Goal: Task Accomplishment & Management: Use online tool/utility

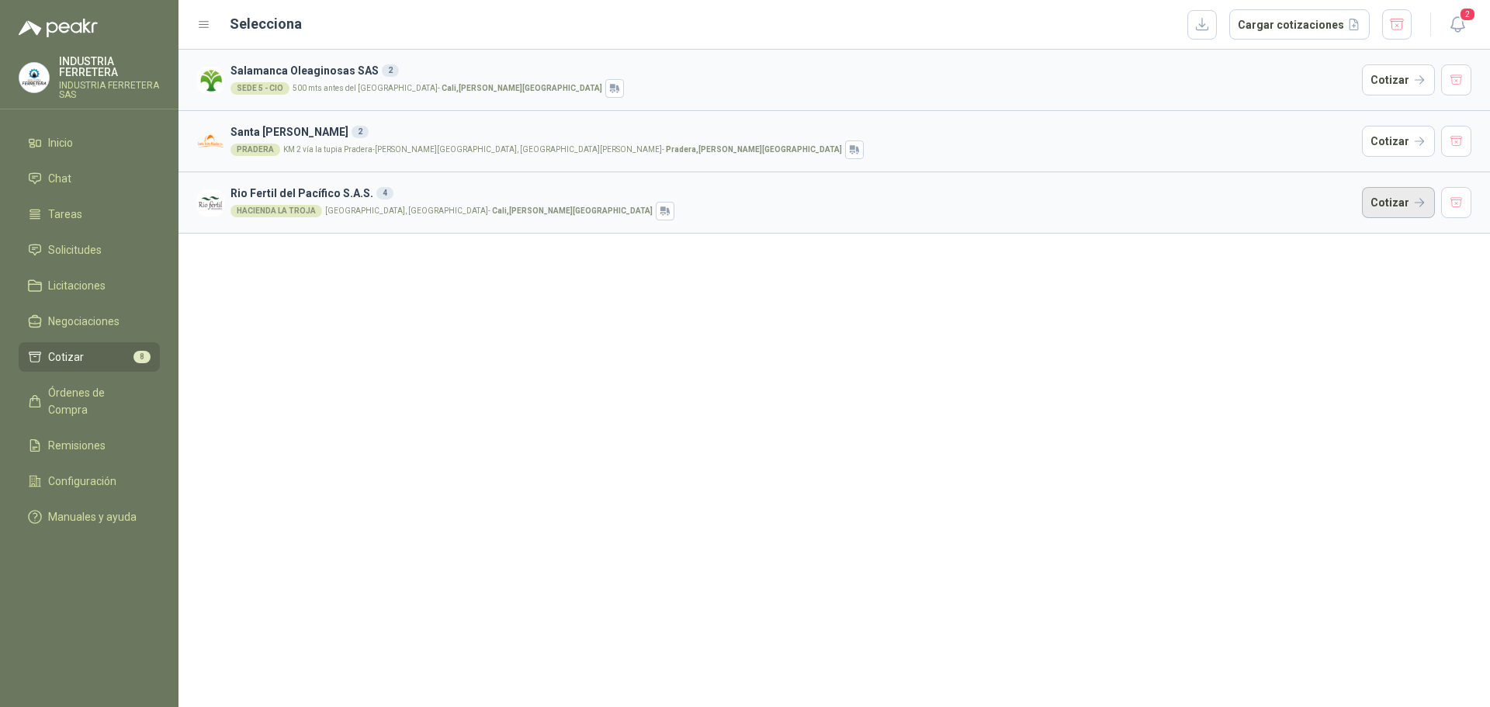
click at [1389, 203] on button "Cotizar" at bounding box center [1398, 202] width 73 height 31
click at [1401, 87] on button "Cotizar" at bounding box center [1398, 79] width 73 height 31
click at [1400, 141] on button "Cotizar" at bounding box center [1398, 141] width 73 height 31
click at [78, 250] on span "Solicitudes" at bounding box center [75, 249] width 54 height 17
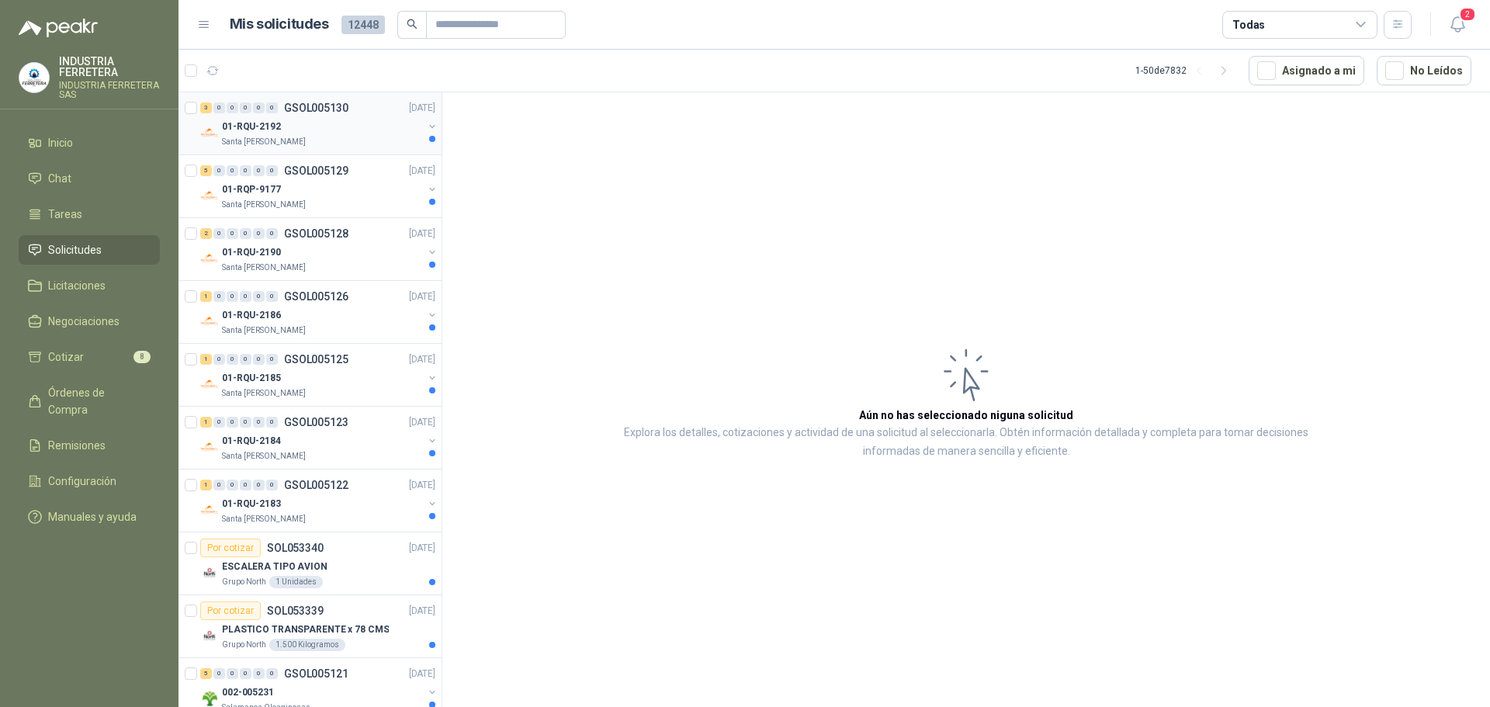
click at [302, 134] on div "01-RQU-2192" at bounding box center [322, 126] width 201 height 19
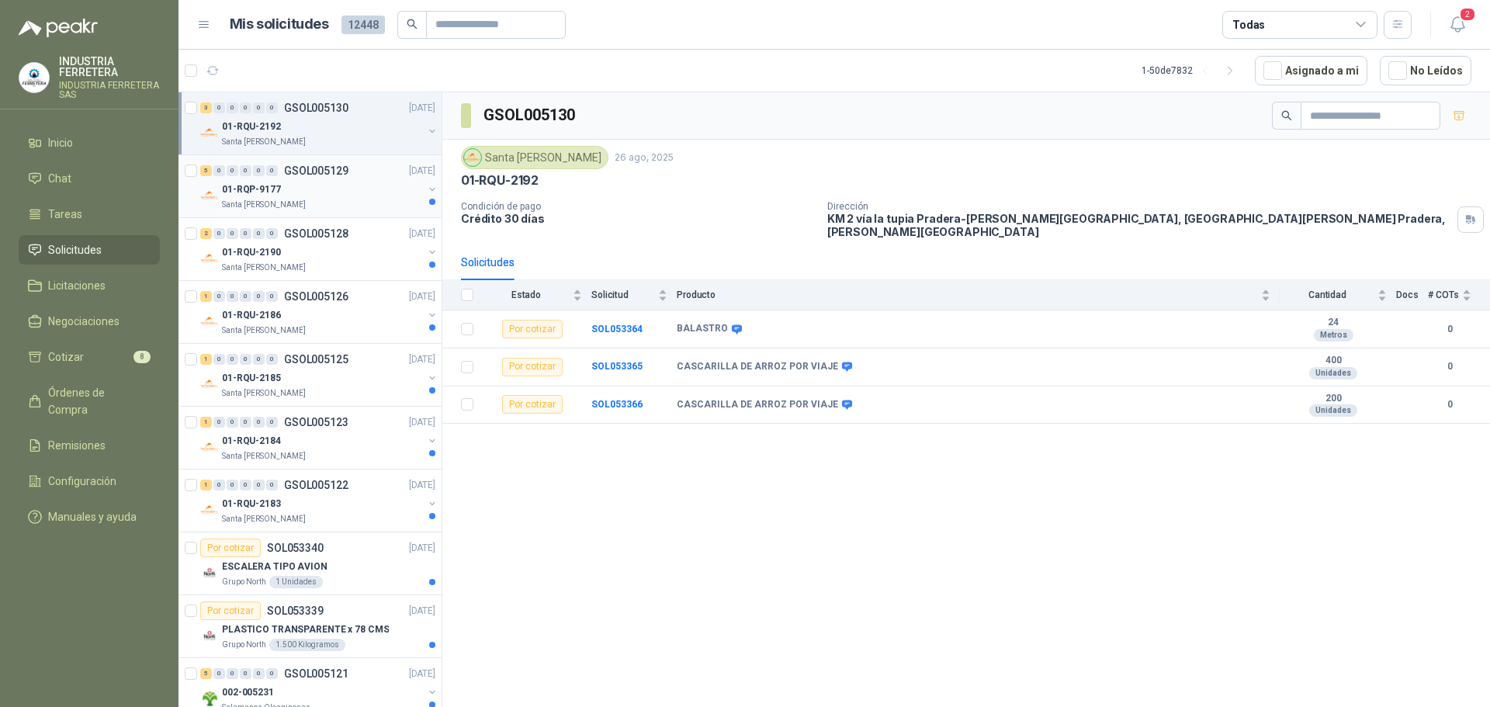
click at [260, 206] on p "Santa [PERSON_NAME]" at bounding box center [264, 205] width 84 height 12
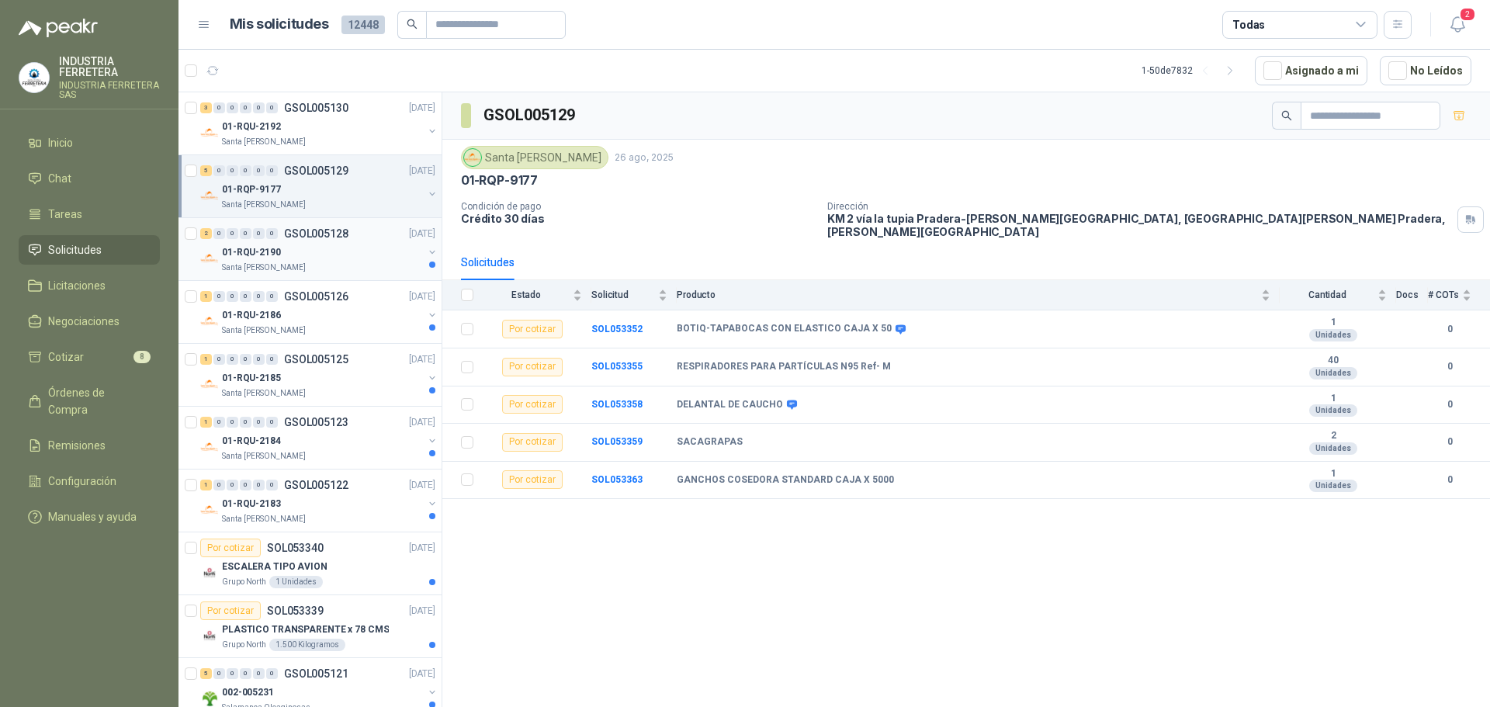
click at [294, 260] on div "01-RQU-2190" at bounding box center [322, 252] width 201 height 19
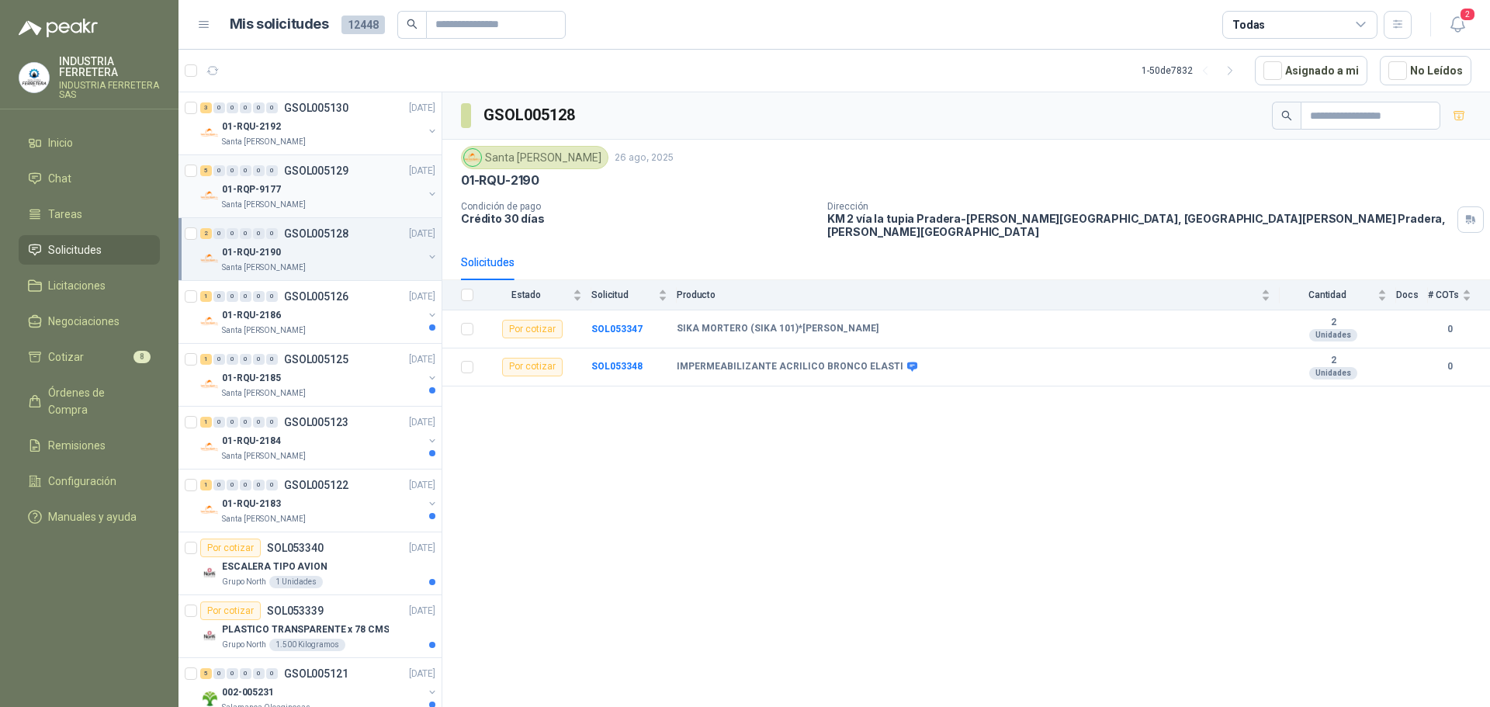
click at [311, 199] on div "Santa [PERSON_NAME]" at bounding box center [322, 205] width 201 height 12
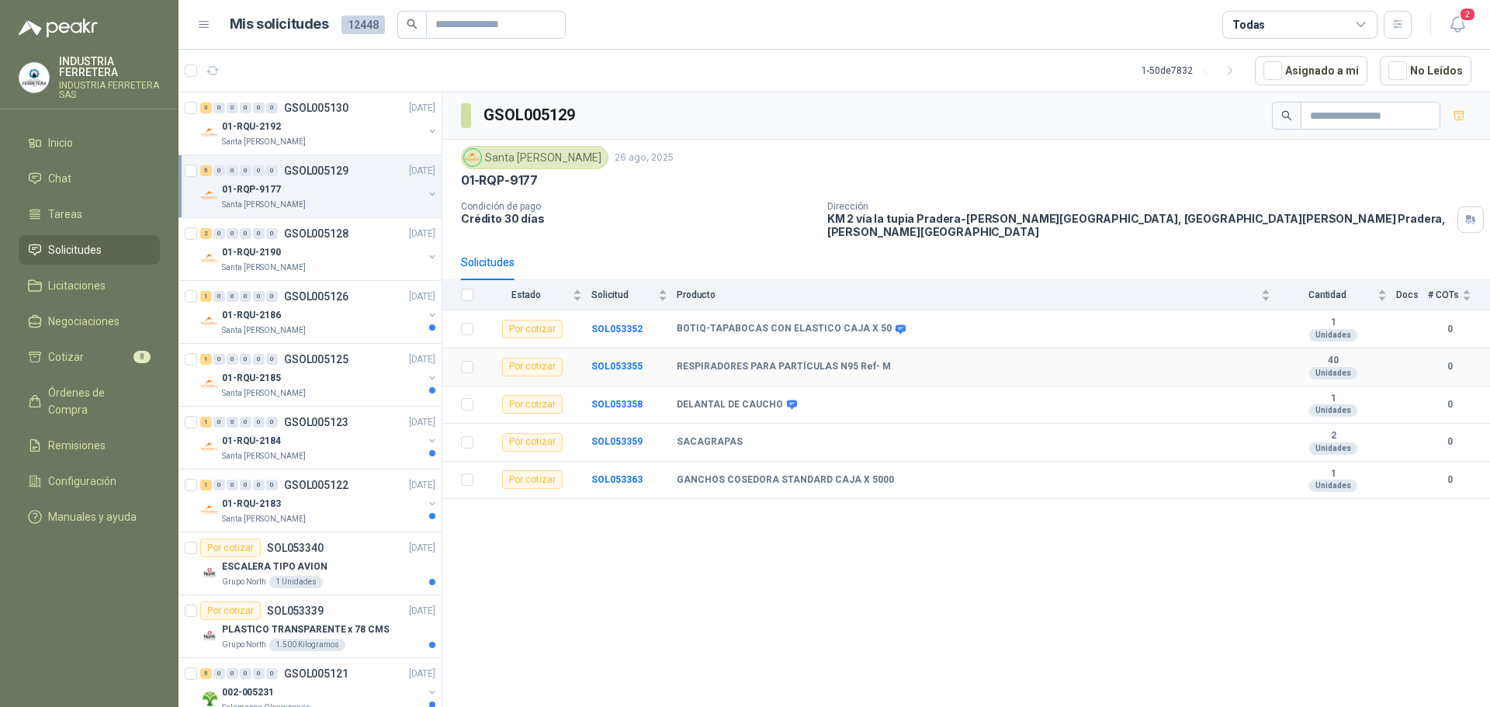
click at [762, 361] on b "RESPIRADORES PARA PARTÍCULAS N95 Ref- M" at bounding box center [784, 367] width 214 height 12
copy b "RESPIRADORES PARA PARTÍCULAS N95 Ref- M"
click at [346, 315] on div "01-RQU-2186" at bounding box center [322, 315] width 201 height 19
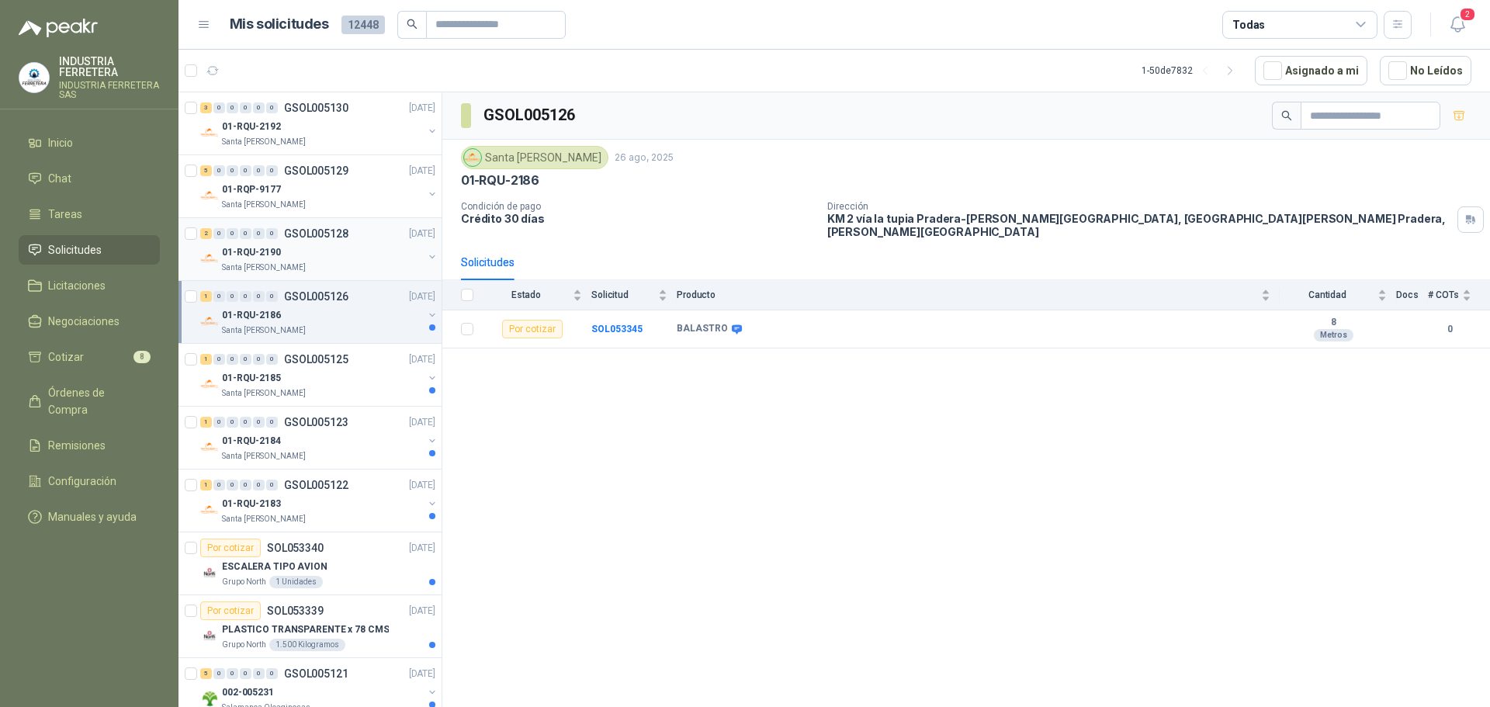
click at [341, 257] on div "01-RQU-2190" at bounding box center [322, 252] width 201 height 19
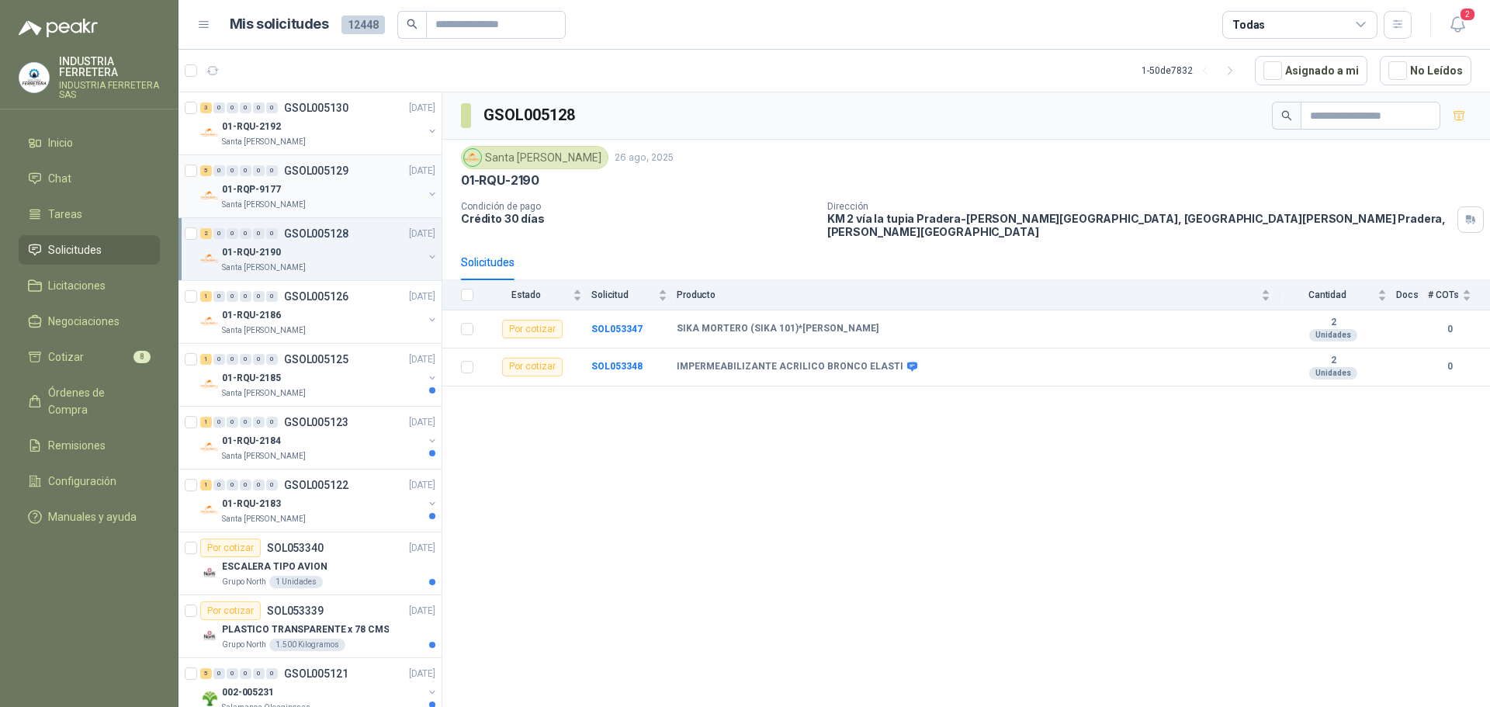
click at [332, 197] on div "01-RQP-9177" at bounding box center [322, 189] width 201 height 19
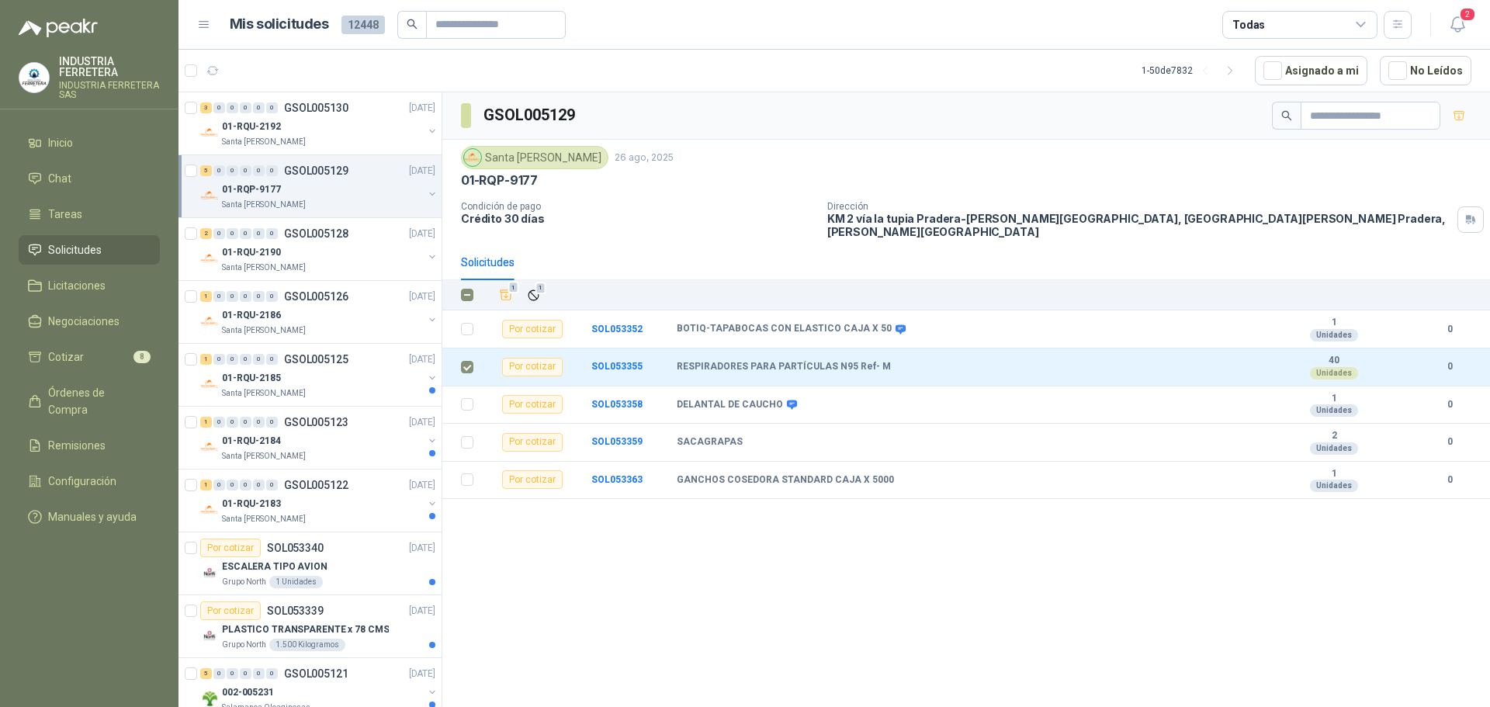
click at [506, 290] on icon "Añadir" at bounding box center [507, 295] width 12 height 10
click at [362, 373] on div "01-RQU-2185" at bounding box center [322, 378] width 201 height 19
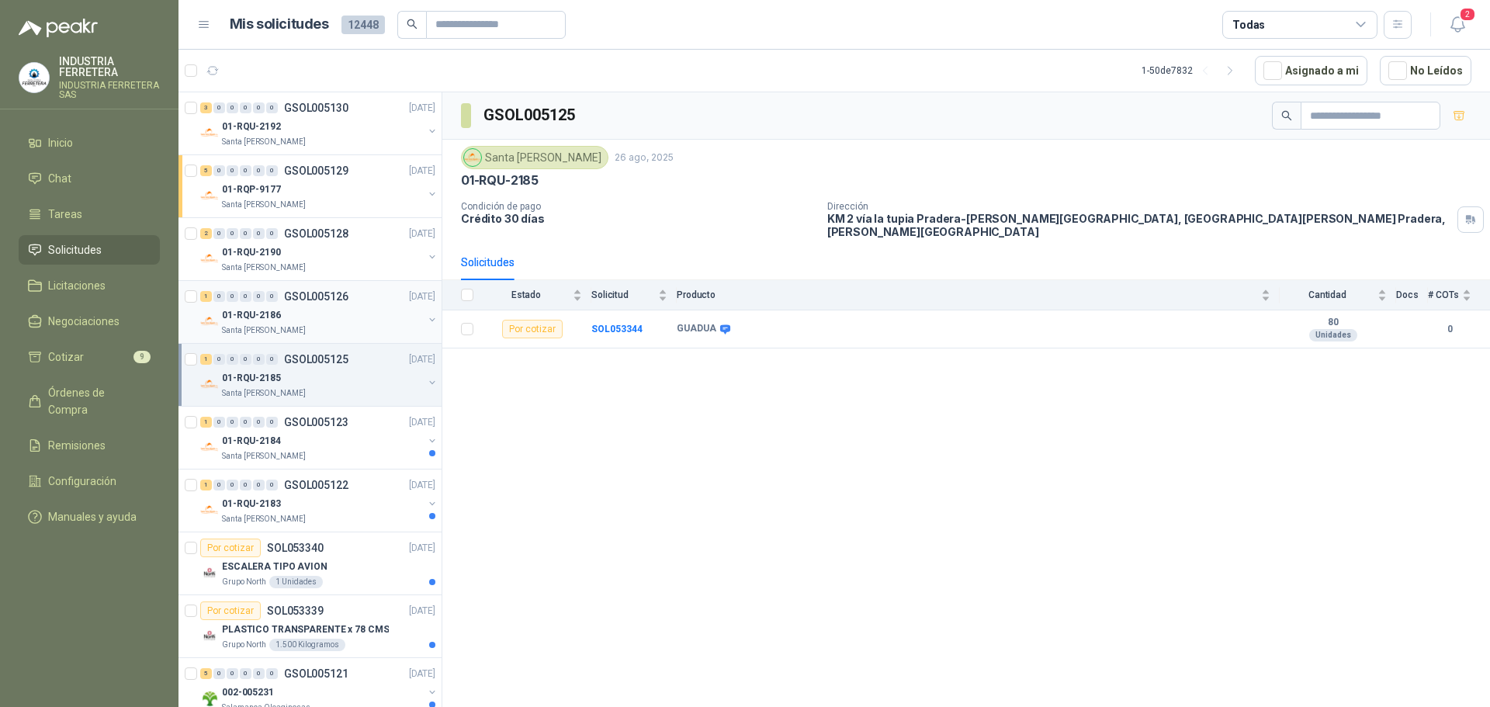
click at [359, 317] on div "01-RQU-2186" at bounding box center [322, 315] width 201 height 19
click at [342, 454] on div "Santa [PERSON_NAME]" at bounding box center [322, 456] width 201 height 12
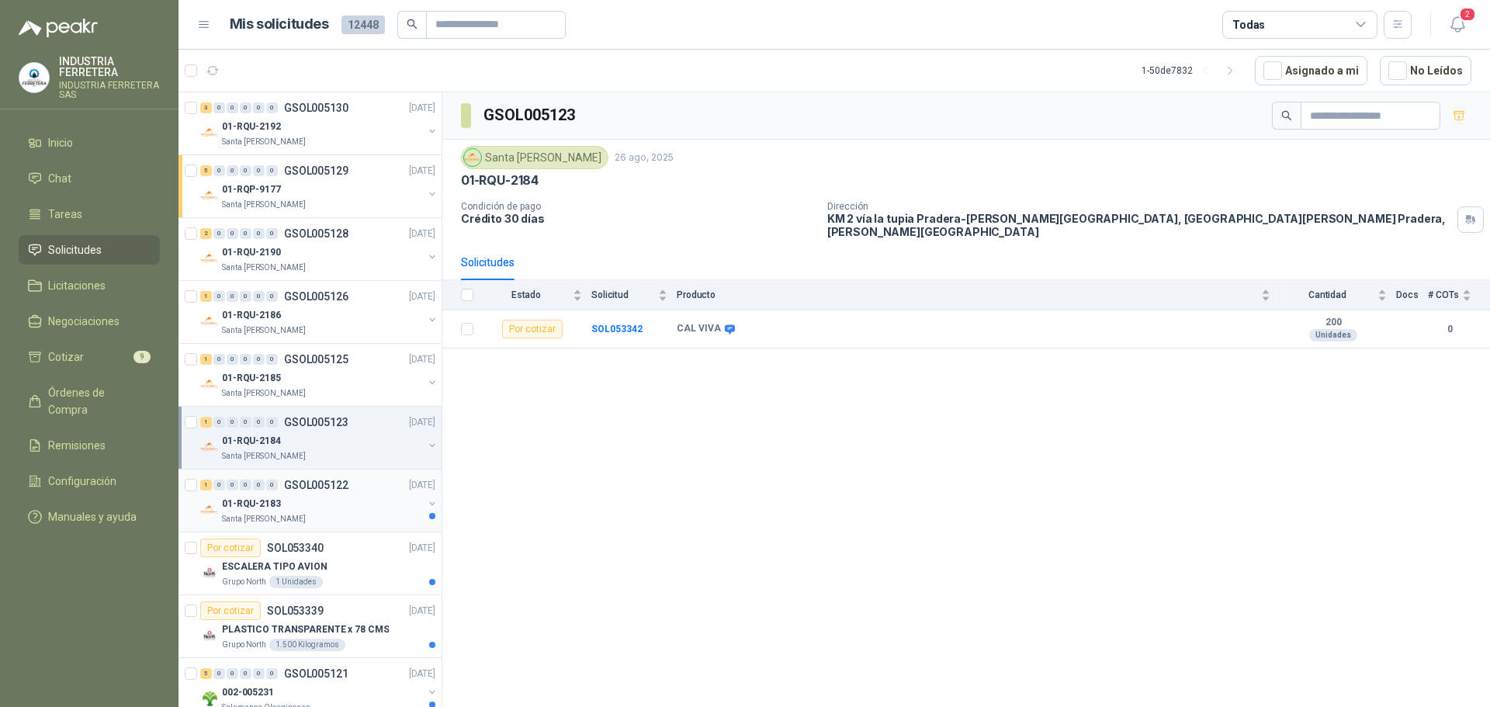
click at [338, 480] on p "GSOL005122" at bounding box center [316, 485] width 64 height 11
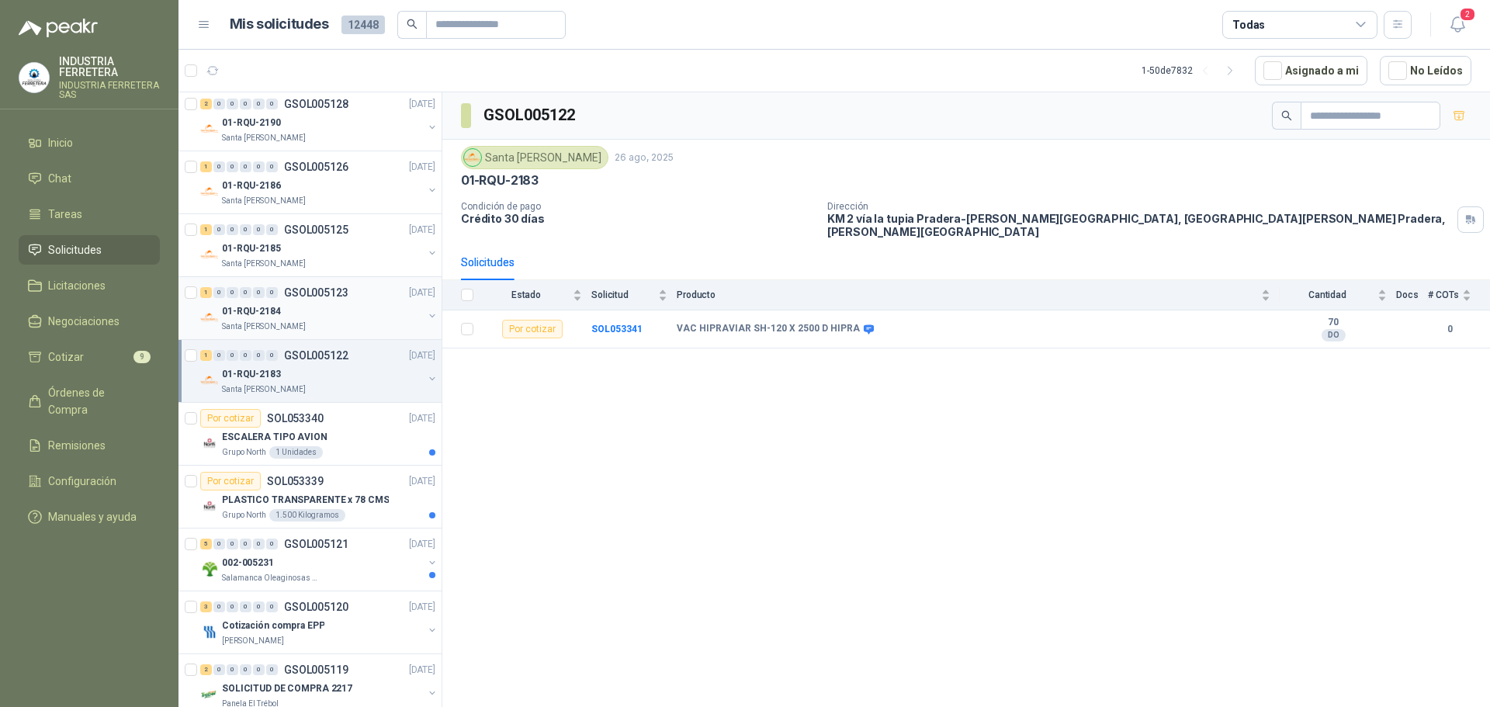
scroll to position [155, 0]
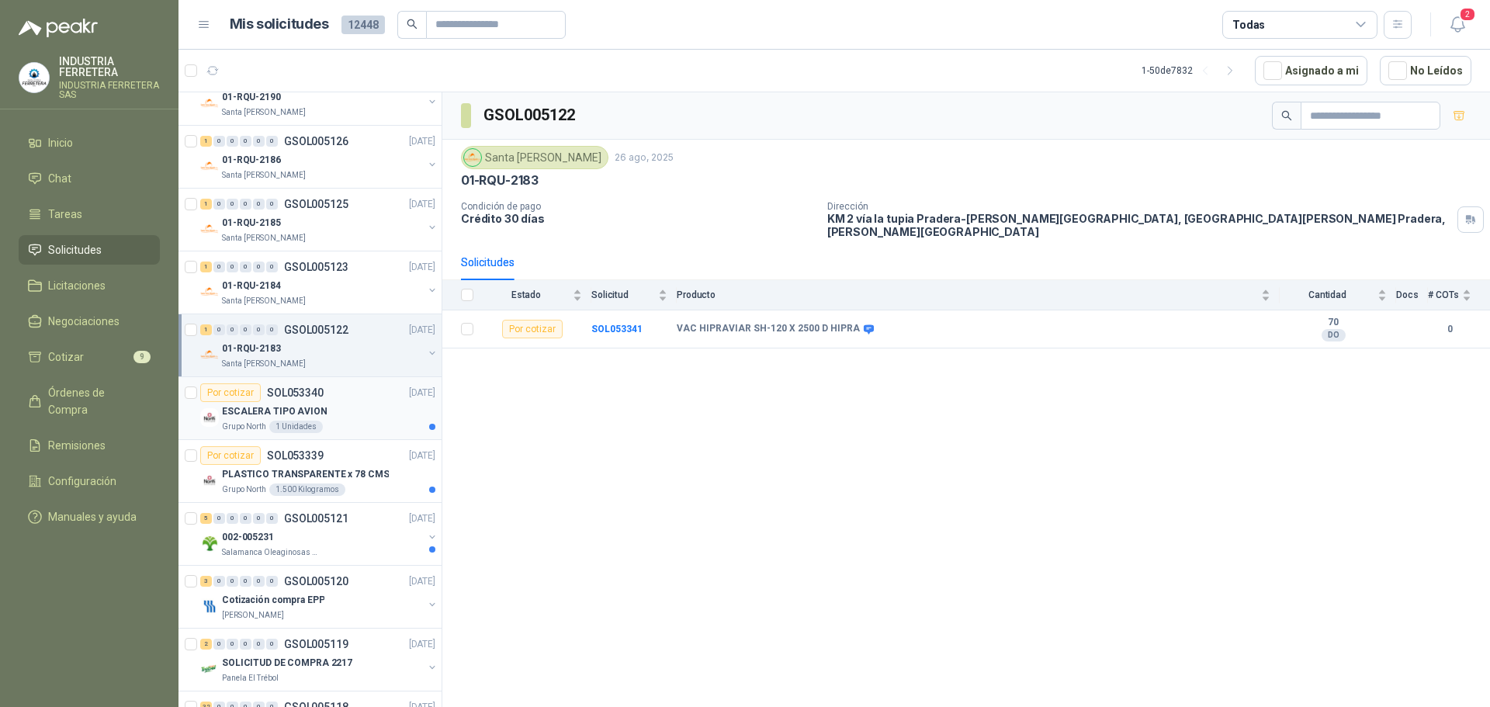
click at [326, 399] on div "Por cotizar SOL053340 [DATE]" at bounding box center [317, 392] width 235 height 19
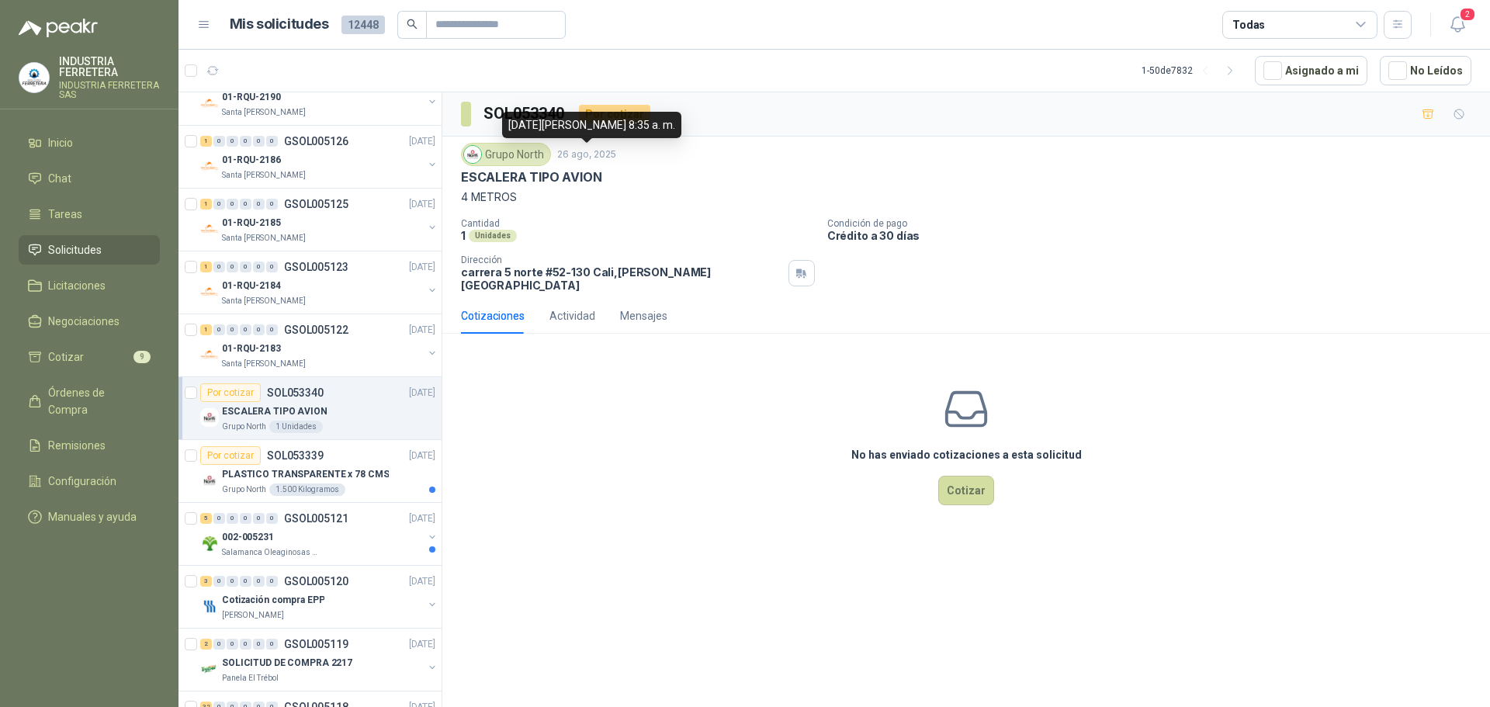
click at [576, 171] on p "ESCALERA TIPO AVION" at bounding box center [531, 177] width 141 height 16
copy p "ESCALERA TIPO AVION"
click at [271, 410] on p "ESCALERA TIPO AVION" at bounding box center [275, 411] width 106 height 15
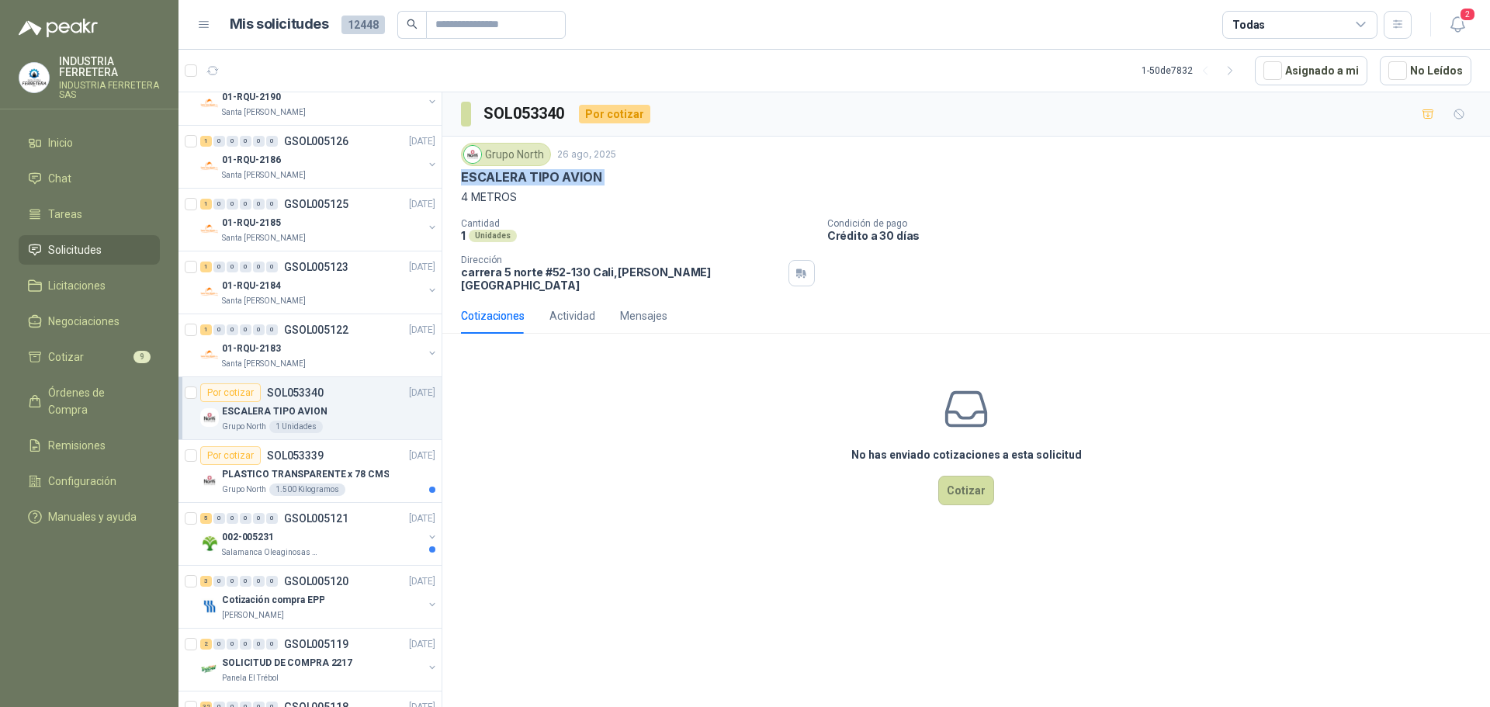
click at [345, 391] on div "Por cotizar SOL053340 [DATE]" at bounding box center [317, 392] width 235 height 19
click at [1436, 104] on button "button" at bounding box center [1428, 114] width 25 height 25
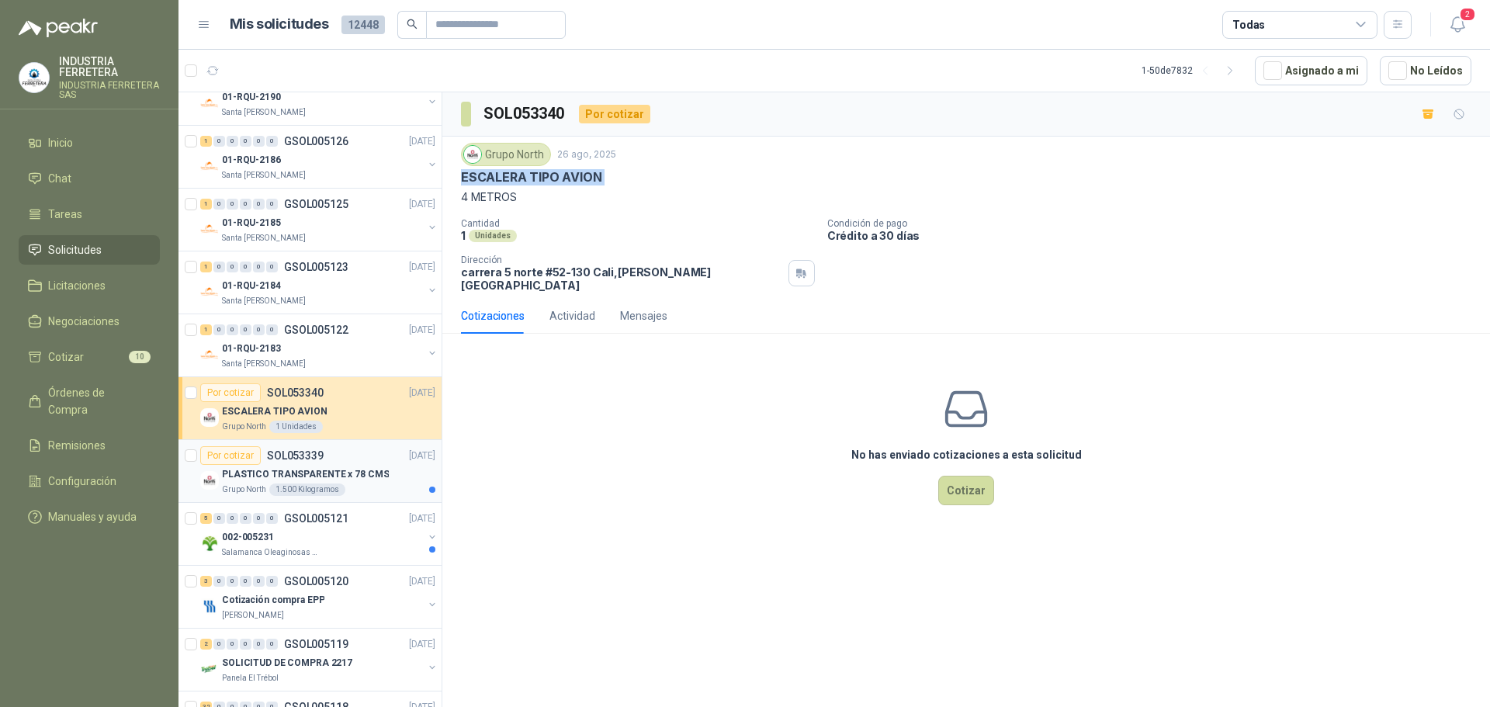
click at [366, 490] on div "Grupo North 1.500 Kilogramos" at bounding box center [328, 490] width 213 height 12
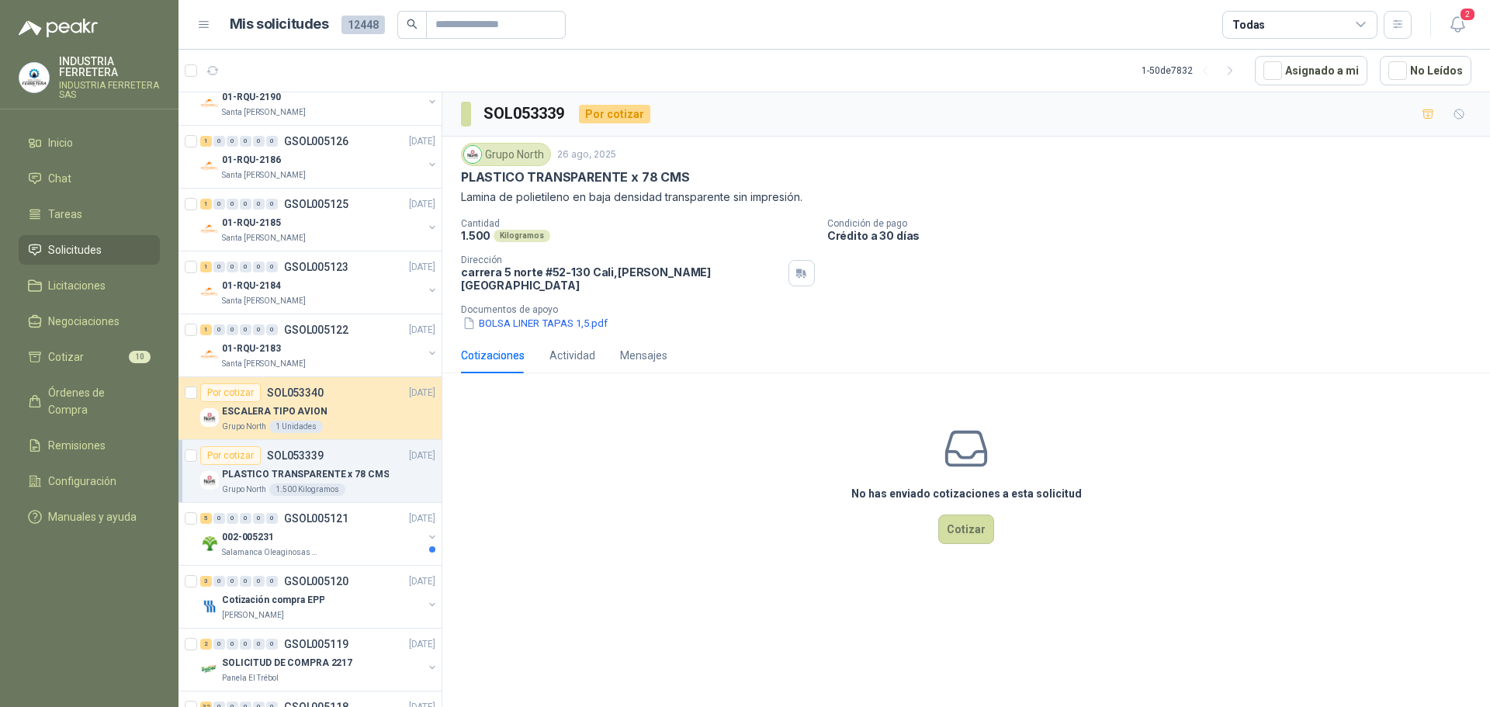
click at [594, 172] on p "PLASTICO TRANSPARENTE x 78 CMS" at bounding box center [575, 177] width 229 height 16
copy p "PLASTICO TRANSPARENTE x 78 CMS"
drag, startPoint x: 1423, startPoint y: 118, endPoint x: 1364, endPoint y: 130, distance: 60.3
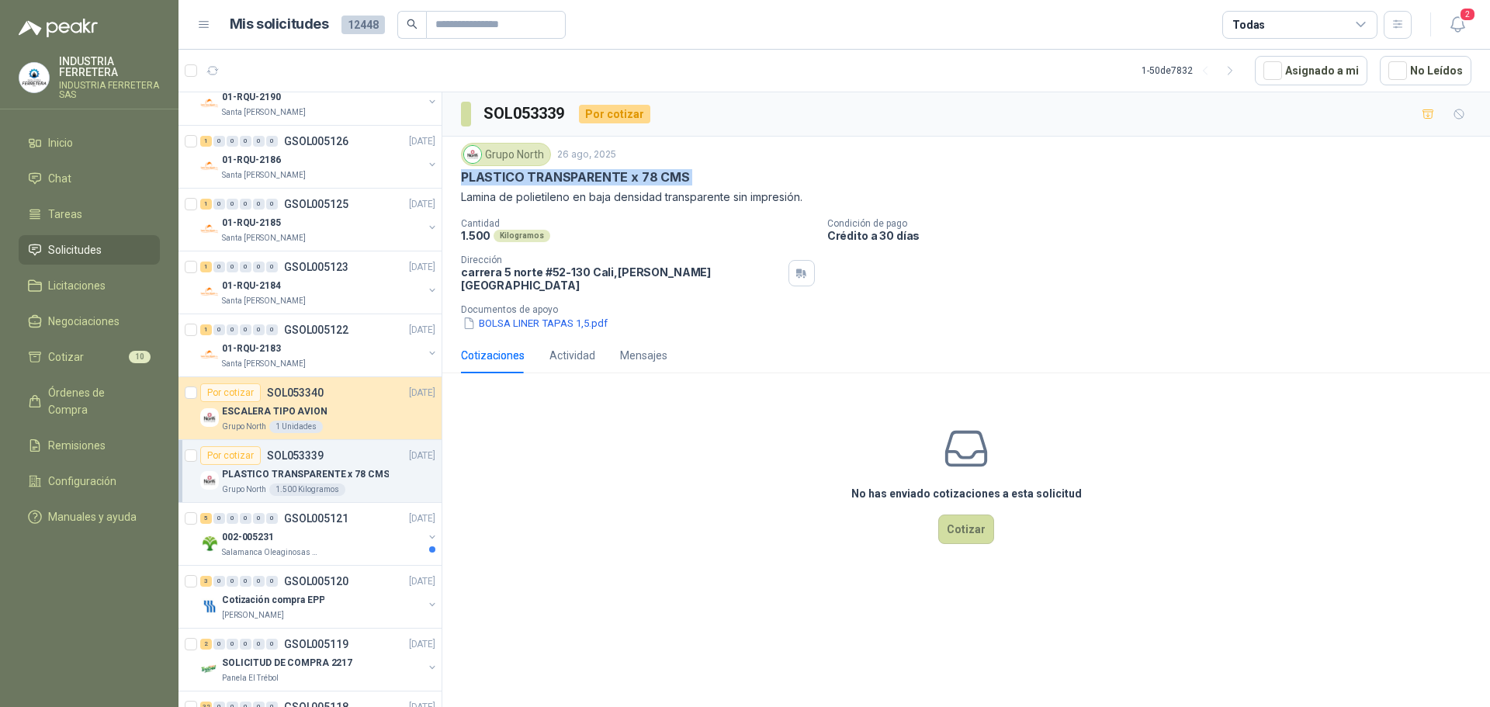
click at [1423, 118] on icon "button" at bounding box center [1428, 114] width 13 height 13
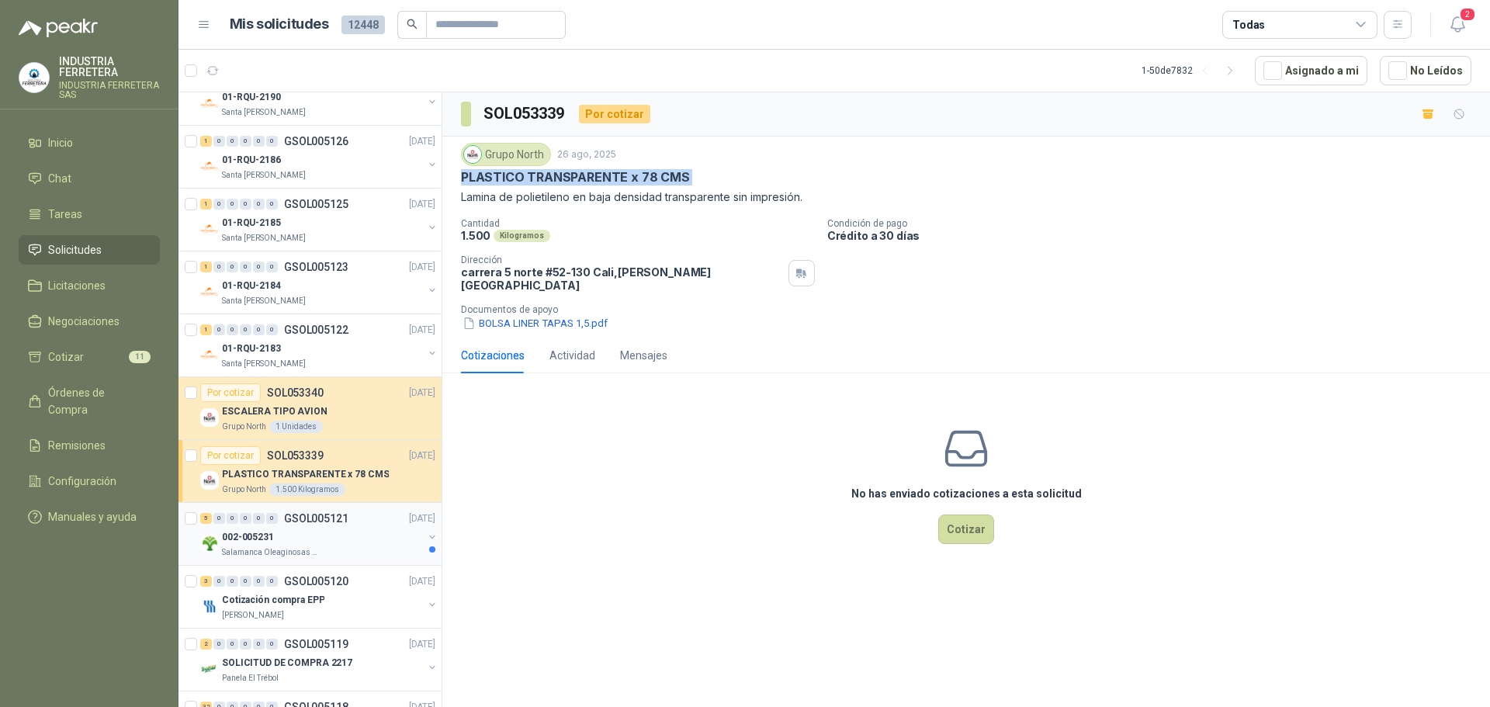
click at [354, 545] on div "002-005231" at bounding box center [322, 537] width 201 height 19
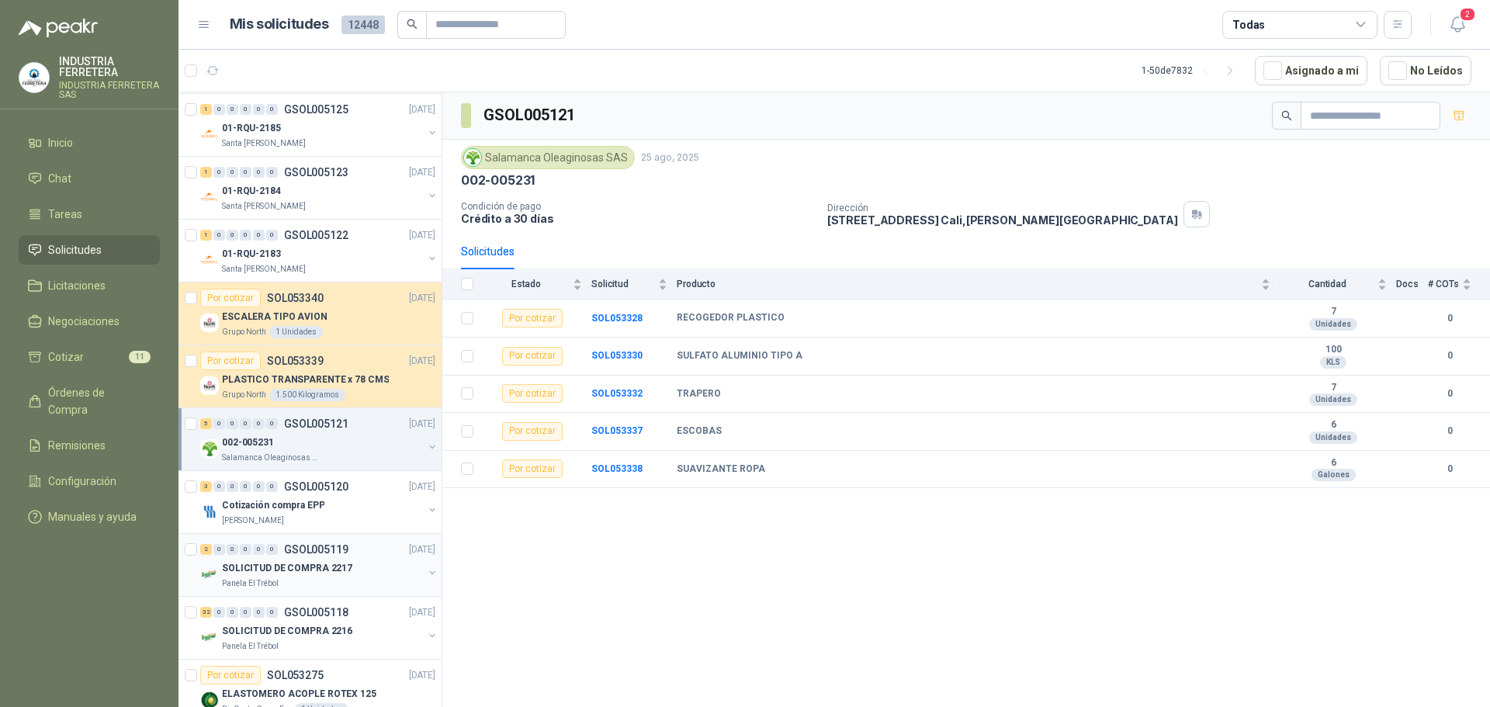
scroll to position [310, 0]
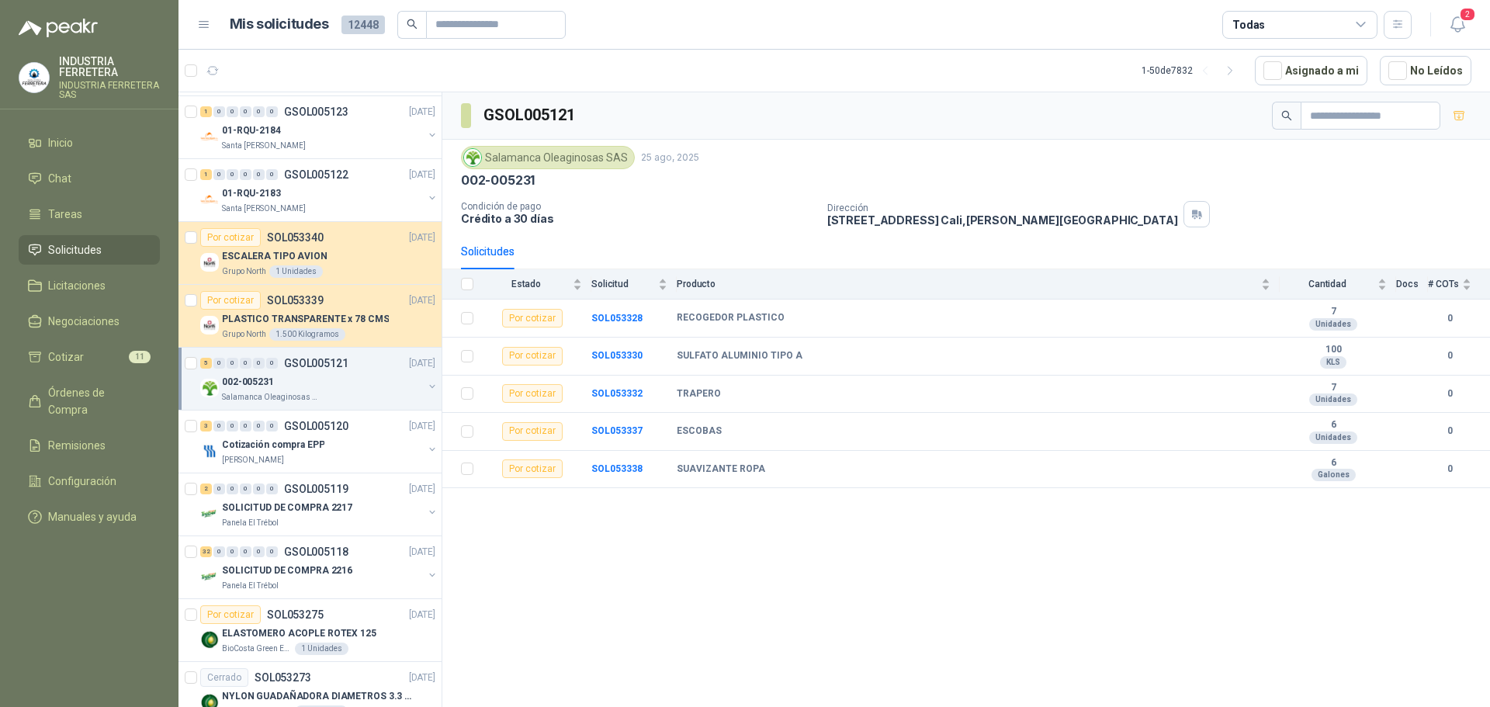
click at [335, 373] on div "002-005231" at bounding box center [322, 382] width 201 height 19
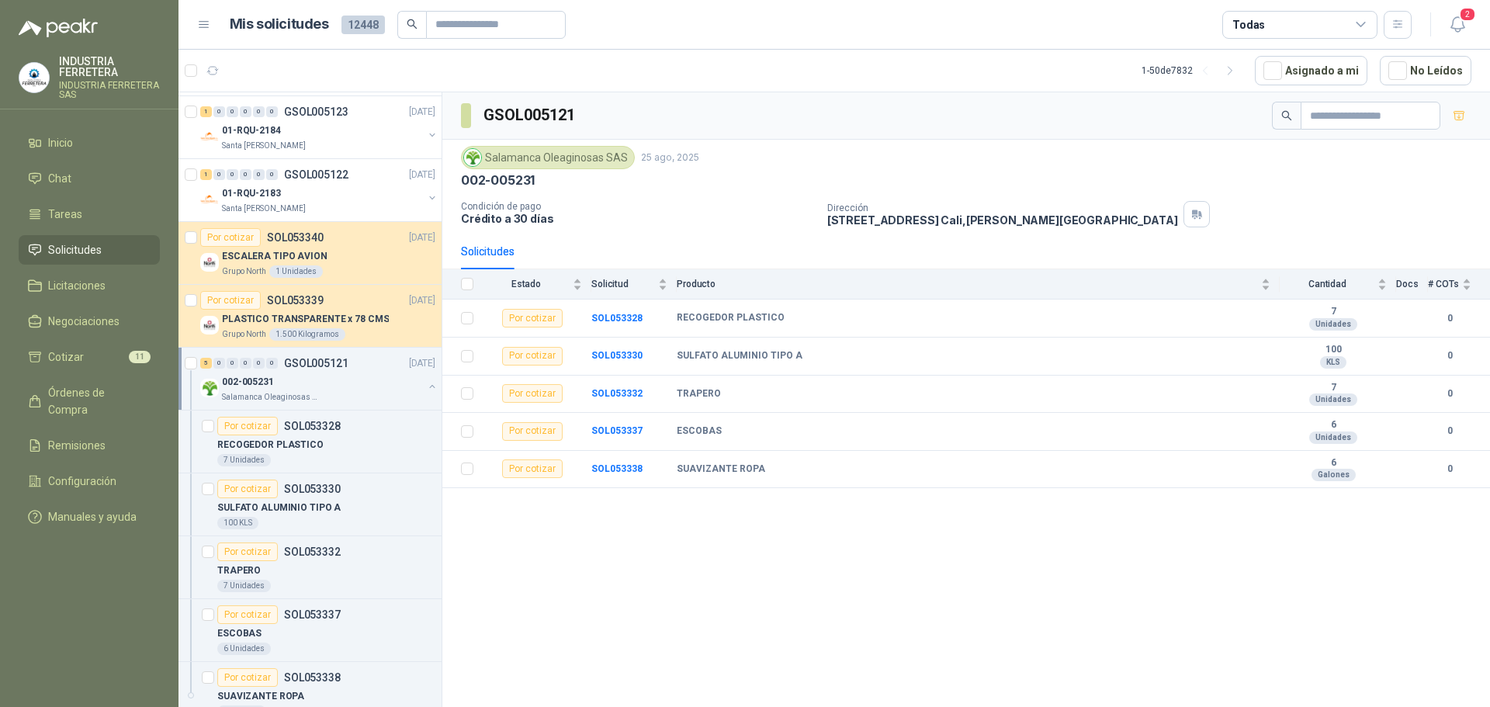
scroll to position [233, 0]
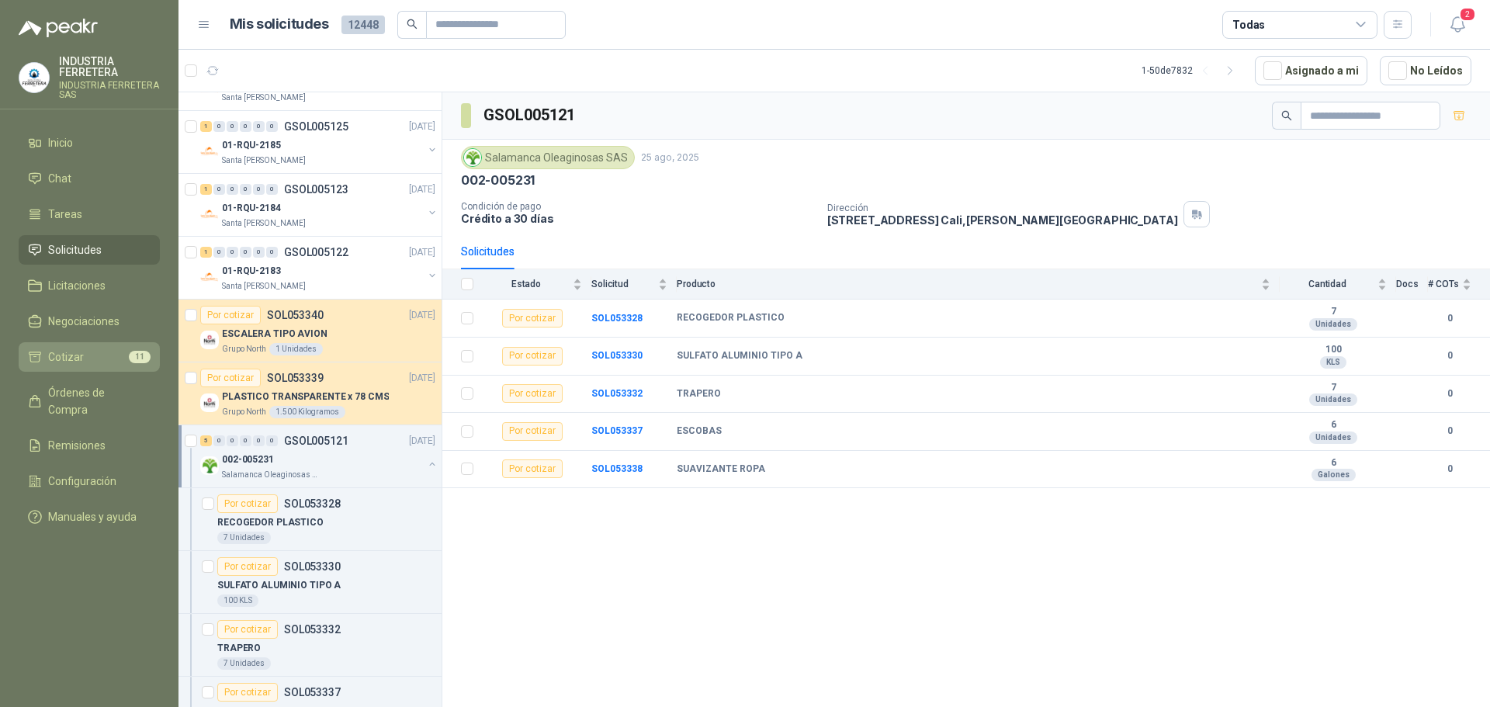
click at [99, 359] on li "Cotizar 11" at bounding box center [89, 356] width 123 height 17
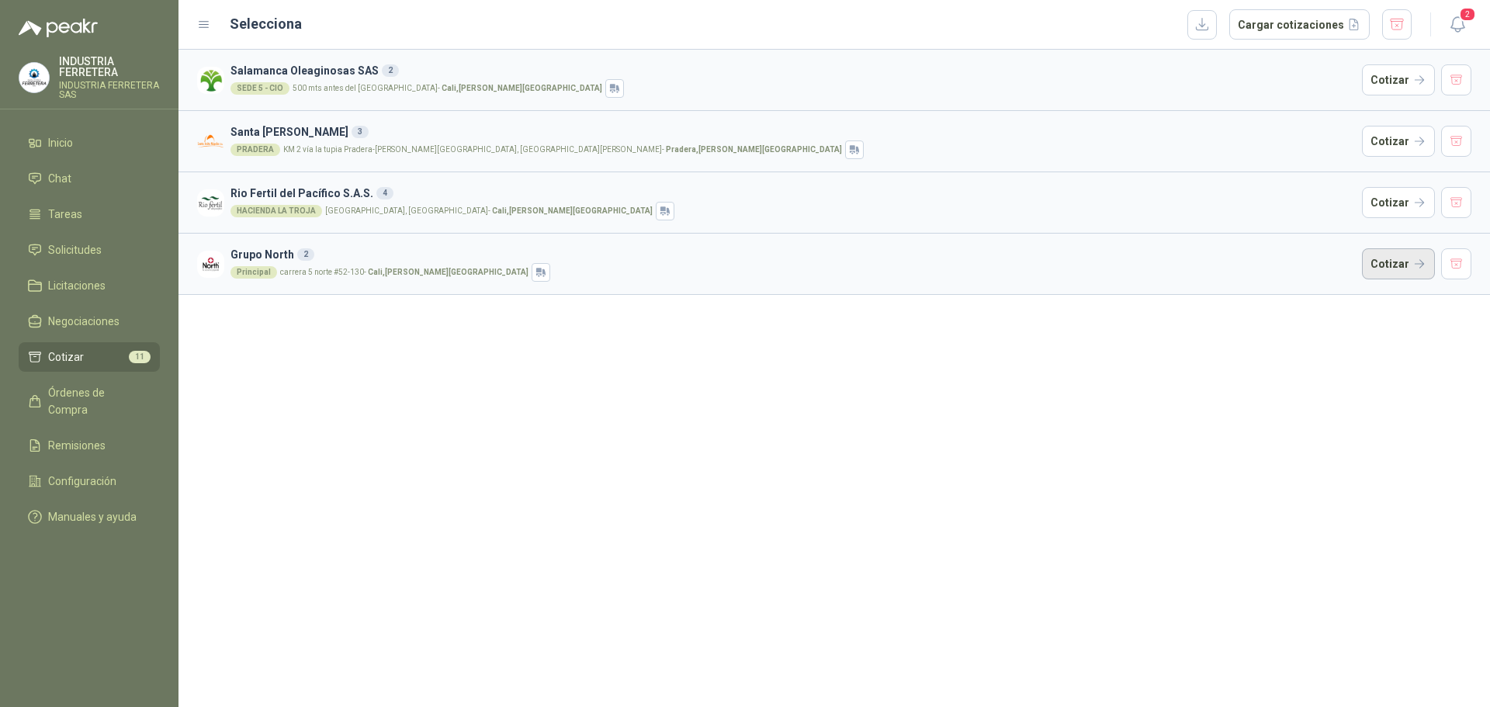
click at [1420, 266] on button "Cotizar" at bounding box center [1398, 263] width 73 height 31
click at [1397, 207] on button "Cotizar" at bounding box center [1398, 202] width 73 height 31
click at [1420, 130] on button "Cotizar" at bounding box center [1398, 141] width 73 height 31
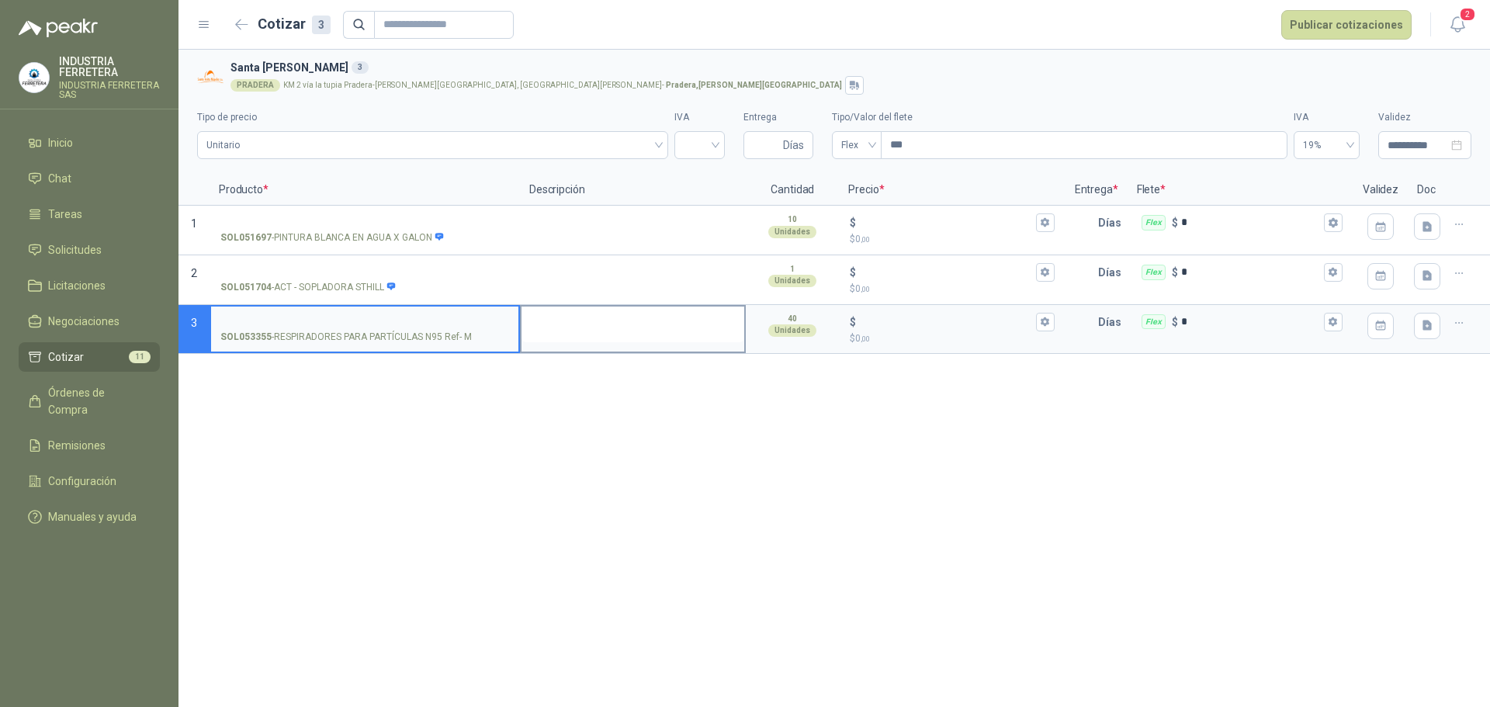
click at [711, 328] on textarea at bounding box center [633, 325] width 223 height 36
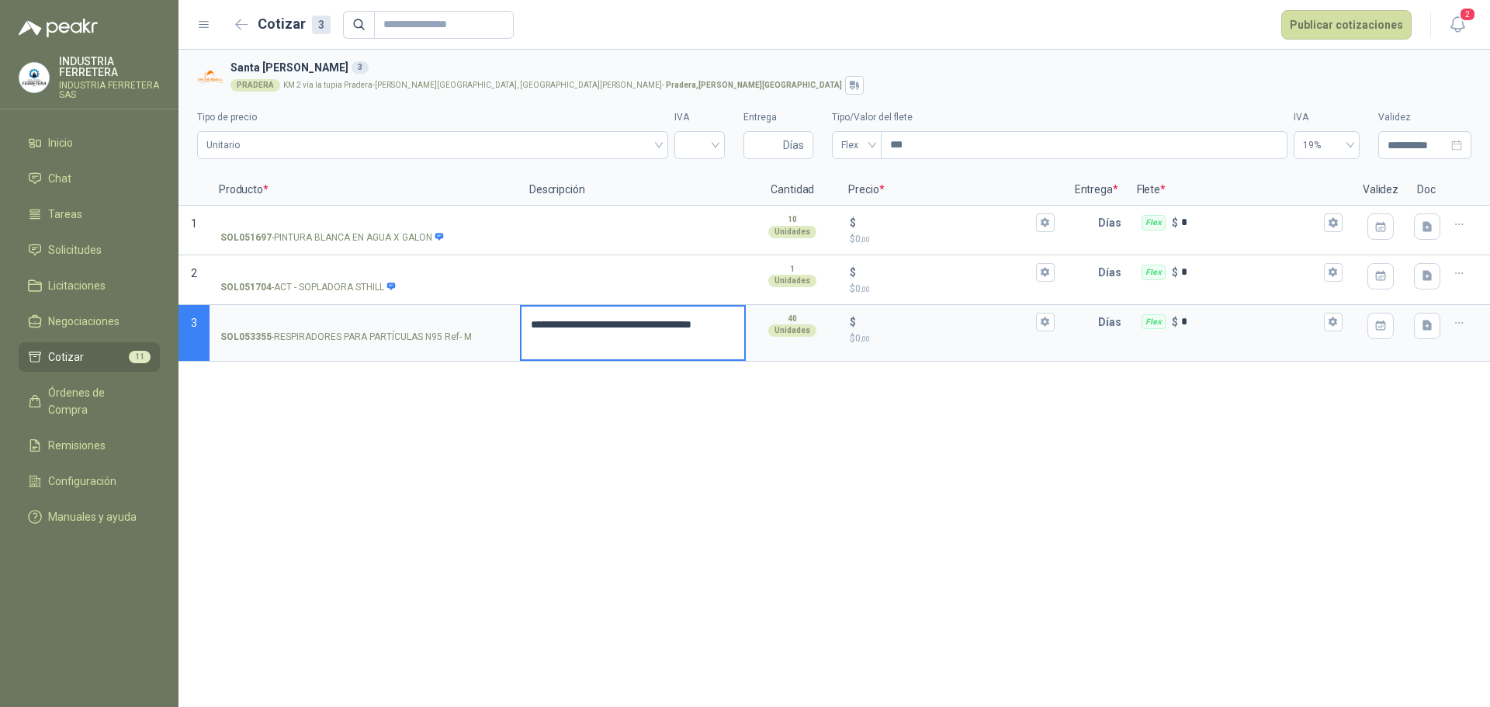
type textarea "**********"
click at [700, 331] on textarea "**********" at bounding box center [633, 333] width 223 height 53
click at [701, 331] on textarea "**********" at bounding box center [633, 333] width 223 height 53
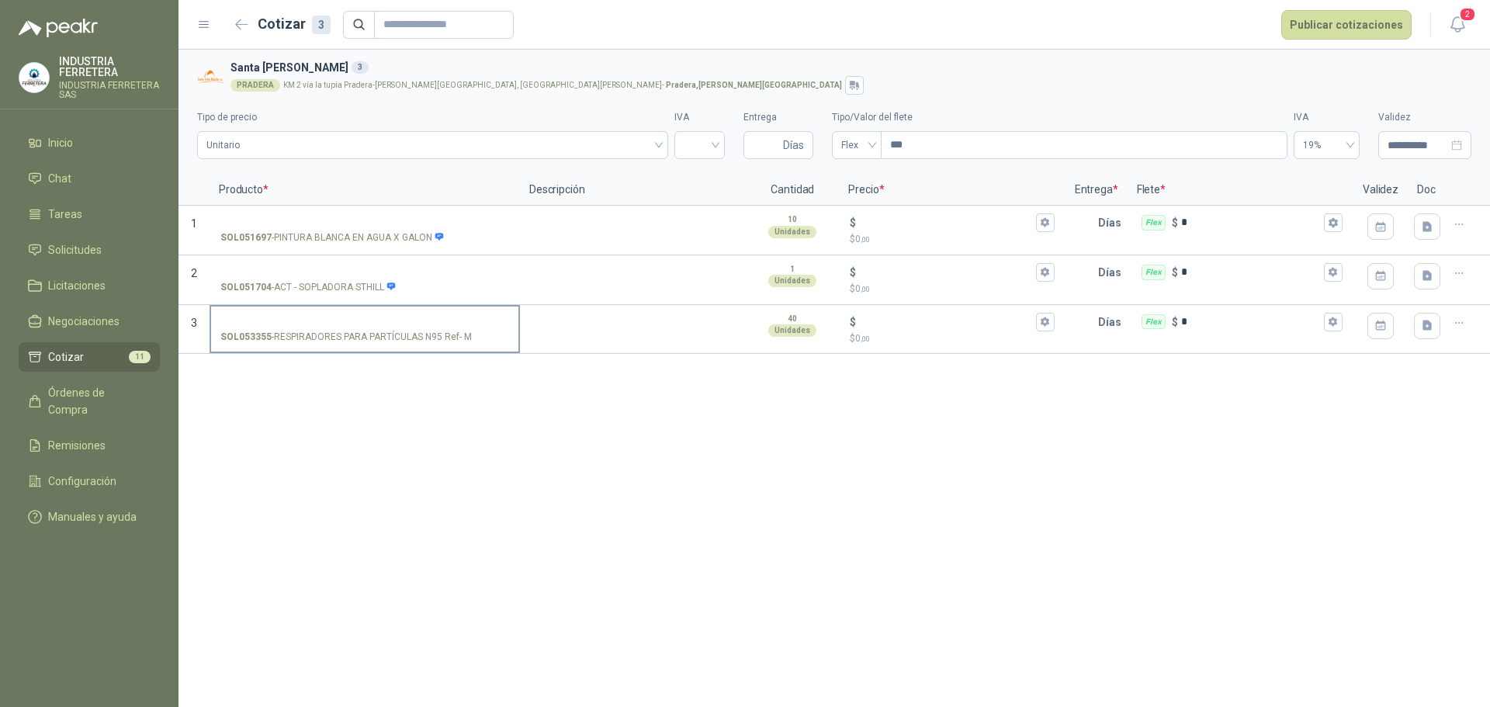
click at [411, 344] on p "SOL053355 - RESPIRADORES PARA PARTÍCULAS N95 Ref- M" at bounding box center [345, 337] width 251 height 15
click at [411, 328] on input "SOL053355 - RESPIRADORES PARA PARTÍCULAS N95 Ref- M" at bounding box center [364, 323] width 289 height 12
click at [411, 342] on p "SOL053355 - RESPIRADORES PARA PARTÍCULAS N95 Ref- M" at bounding box center [345, 337] width 251 height 15
click at [411, 328] on input "SOL053355 - RESPIRADORES PARA PARTÍCULAS N95 Ref- M" at bounding box center [364, 323] width 289 height 12
click at [411, 342] on p "SOL053355 - RESPIRADORES PARA PARTÍCULAS N95 Ref- M" at bounding box center [345, 337] width 251 height 15
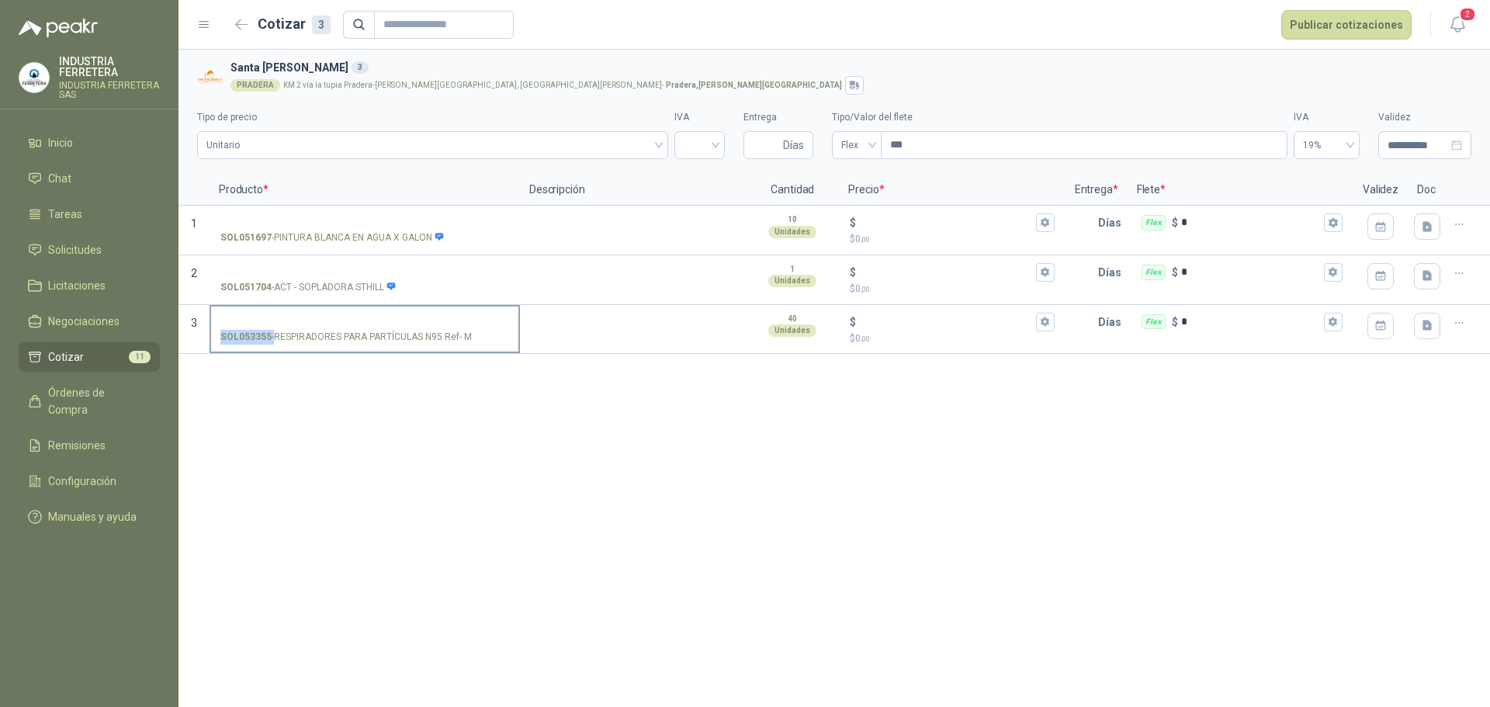
click at [411, 328] on input "SOL053355 - RESPIRADORES PARA PARTÍCULAS N95 Ref- M" at bounding box center [364, 323] width 289 height 12
click at [412, 335] on p "SOL053355 - RESPIRADORES PARA PARTÍCULAS N95 Ref- M" at bounding box center [345, 337] width 251 height 15
click at [412, 328] on input "SOL053355 - RESPIRADORES PARA PARTÍCULAS N95 Ref- M" at bounding box center [364, 323] width 289 height 12
click at [412, 335] on p "SOL053355 - RESPIRADORES PARA PARTÍCULAS N95 Ref- M" at bounding box center [345, 337] width 251 height 15
click at [412, 328] on input "SOL053355 - RESPIRADORES PARA PARTÍCULAS N95 Ref- M" at bounding box center [364, 323] width 289 height 12
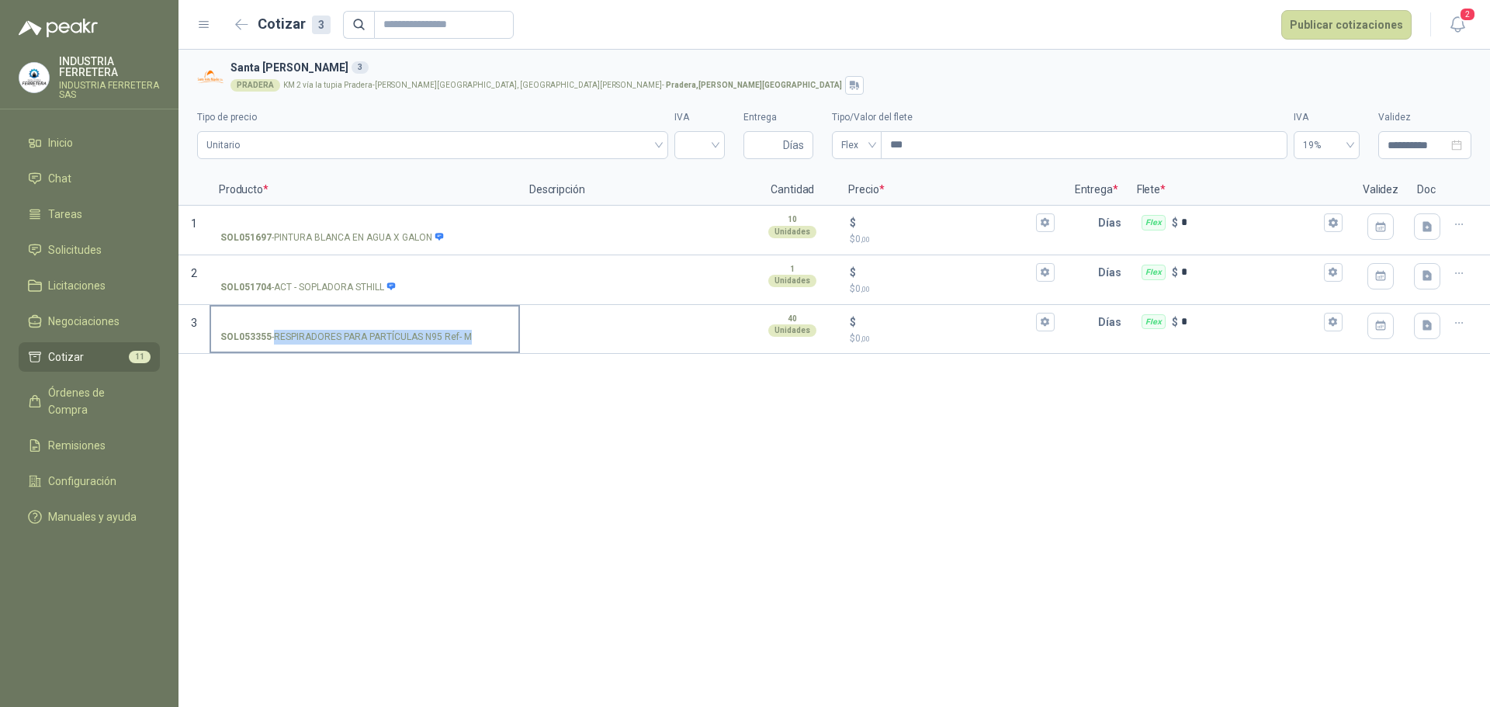
click at [412, 335] on p "SOL053355 - RESPIRADORES PARA PARTÍCULAS N95 Ref- M" at bounding box center [345, 337] width 251 height 15
click at [412, 328] on input "SOL053355 - RESPIRADORES PARA PARTÍCULAS N95 Ref- M" at bounding box center [364, 323] width 289 height 12
copy p "- RESPIRADORES PARA PARTÍCULAS N95 Ref- M"
click at [397, 305] on div "SOL053355 - RESPIRADORES PARA PARTÍCULAS N95 Ref- M" at bounding box center [365, 330] width 310 height 50
click at [395, 313] on label "SOL053355 - RESPIRADORES PARA PARTÍCULAS N95 Ref- M" at bounding box center [364, 329] width 307 height 44
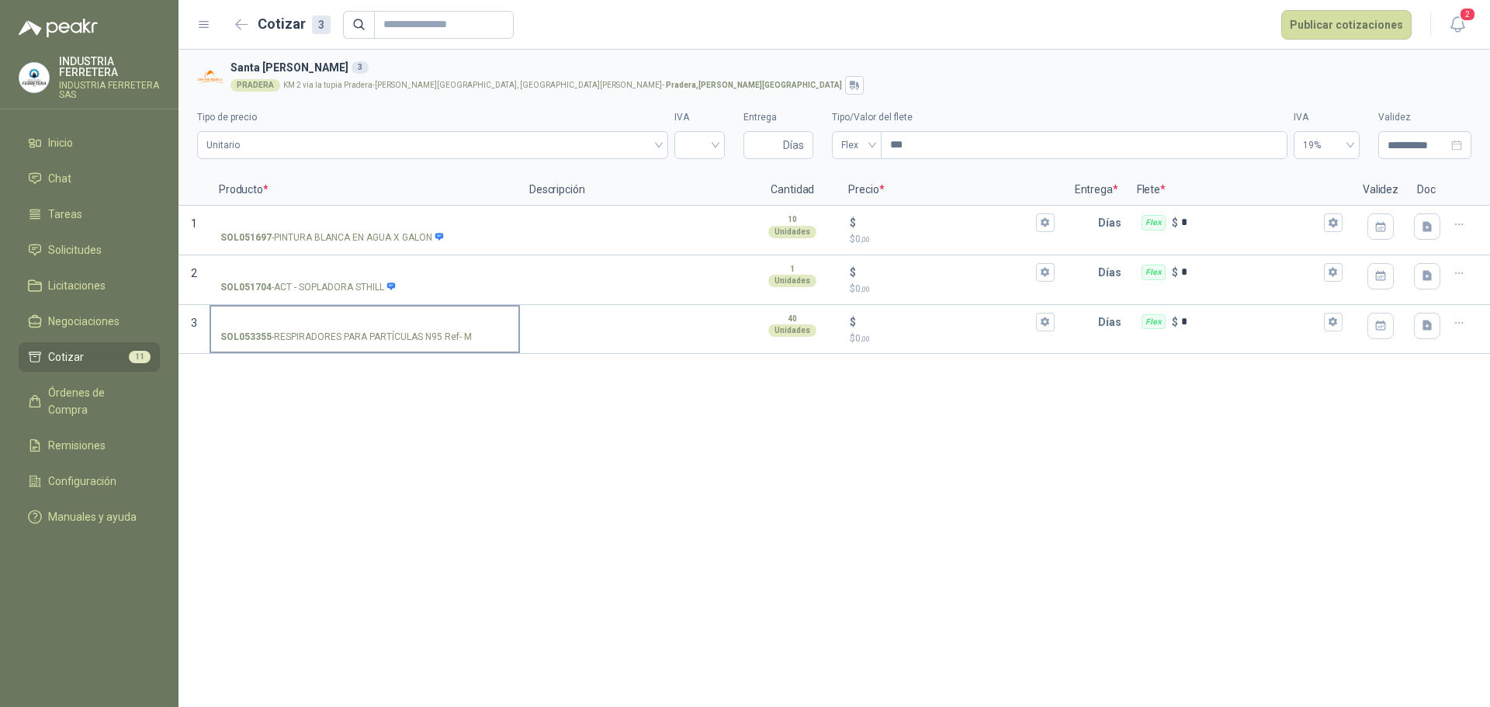
click at [395, 317] on input "SOL053355 - RESPIRADORES PARA PARTÍCULAS N95 Ref- M" at bounding box center [364, 323] width 289 height 12
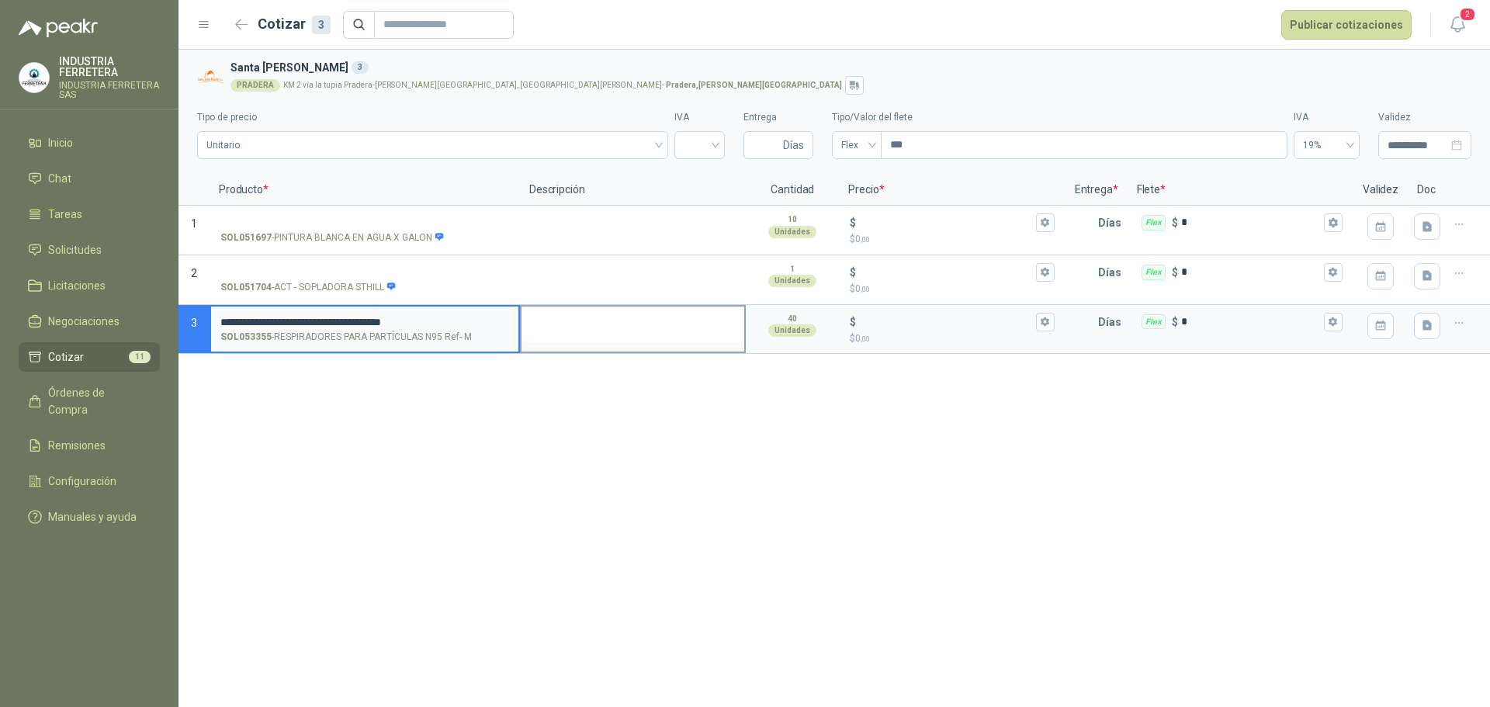
click at [591, 323] on textarea at bounding box center [633, 325] width 223 height 36
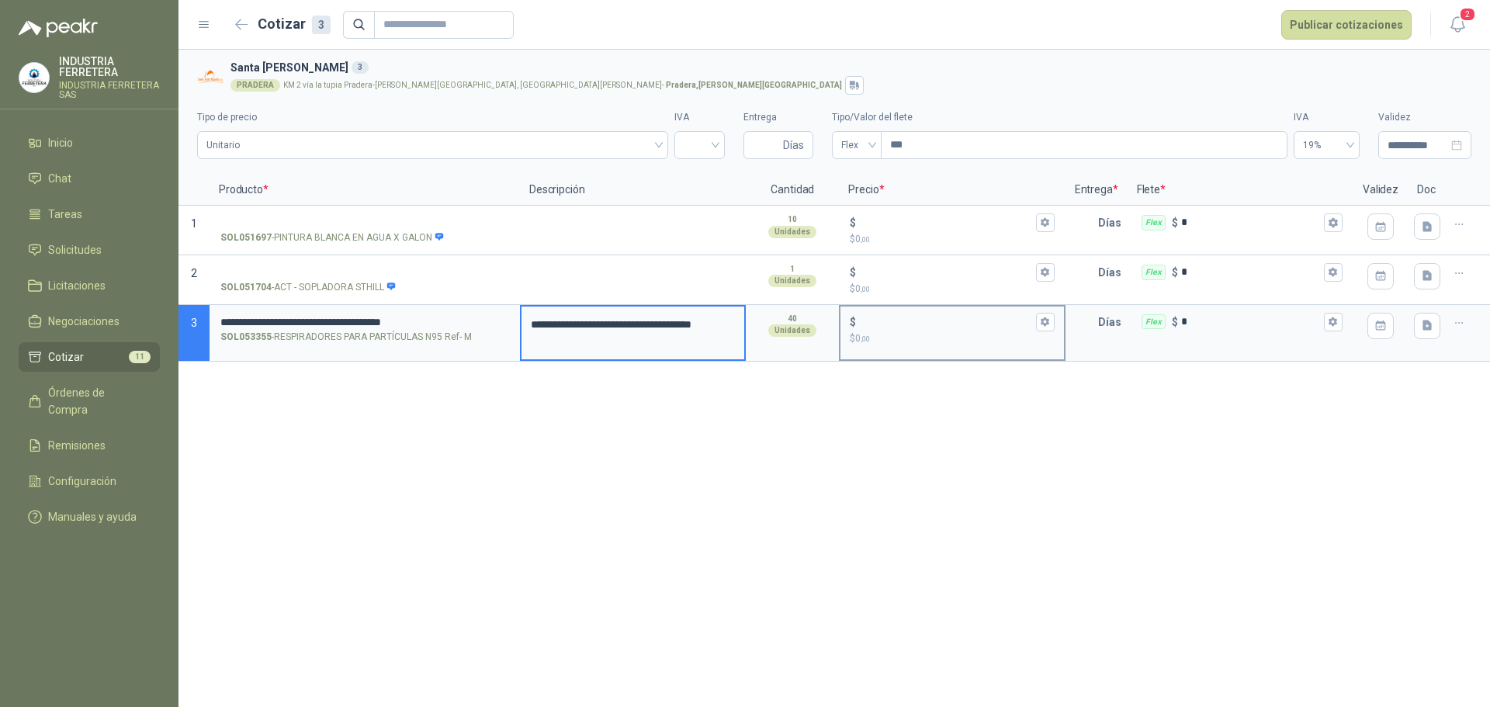
click at [895, 331] on p "$ 0 ,00" at bounding box center [952, 338] width 204 height 15
click at [895, 328] on input "$ $ 0 ,00" at bounding box center [945, 322] width 173 height 12
type input "*****"
click at [867, 381] on div "**********" at bounding box center [835, 378] width 1312 height 657
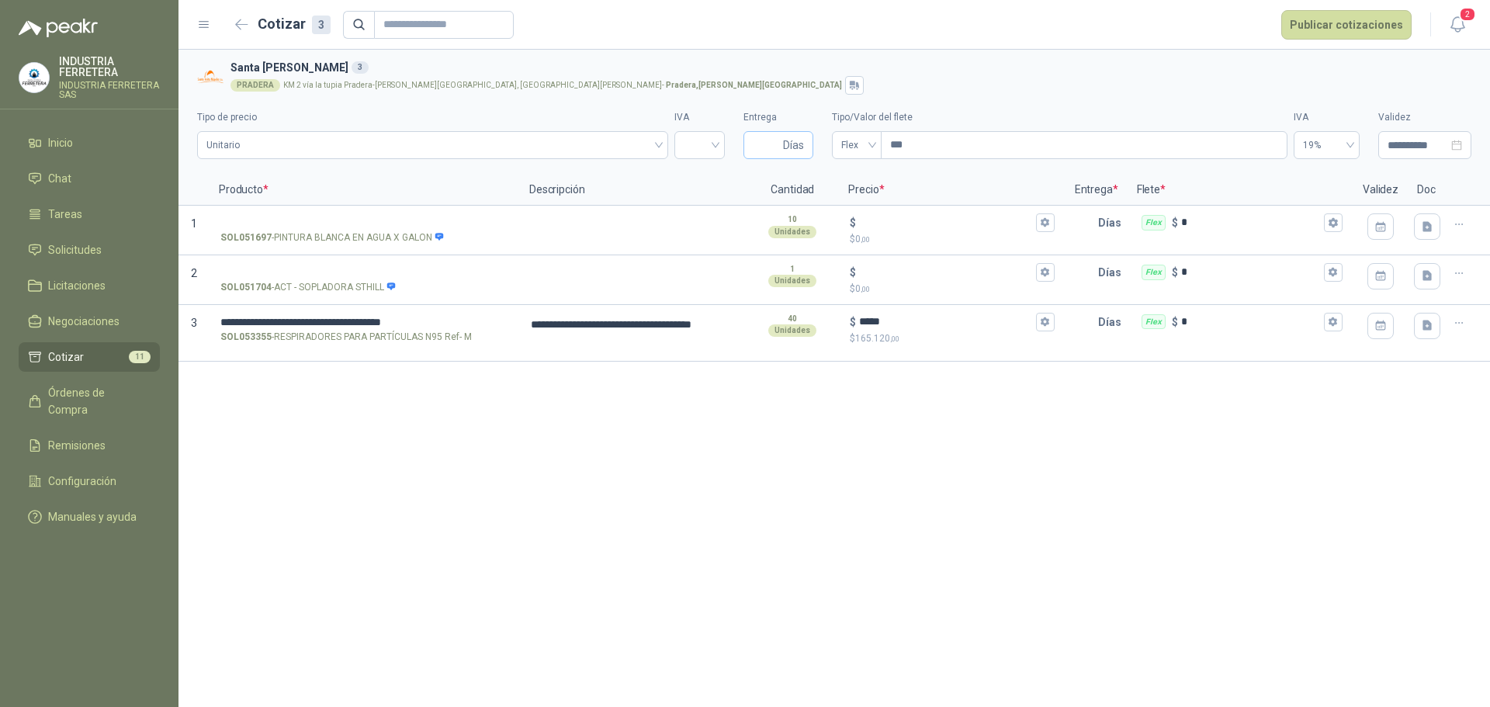
click at [795, 140] on span "Días" at bounding box center [793, 145] width 21 height 26
type input "*"
click at [692, 150] on input "search" at bounding box center [700, 143] width 32 height 23
click at [708, 177] on div "19%" at bounding box center [700, 177] width 26 height 17
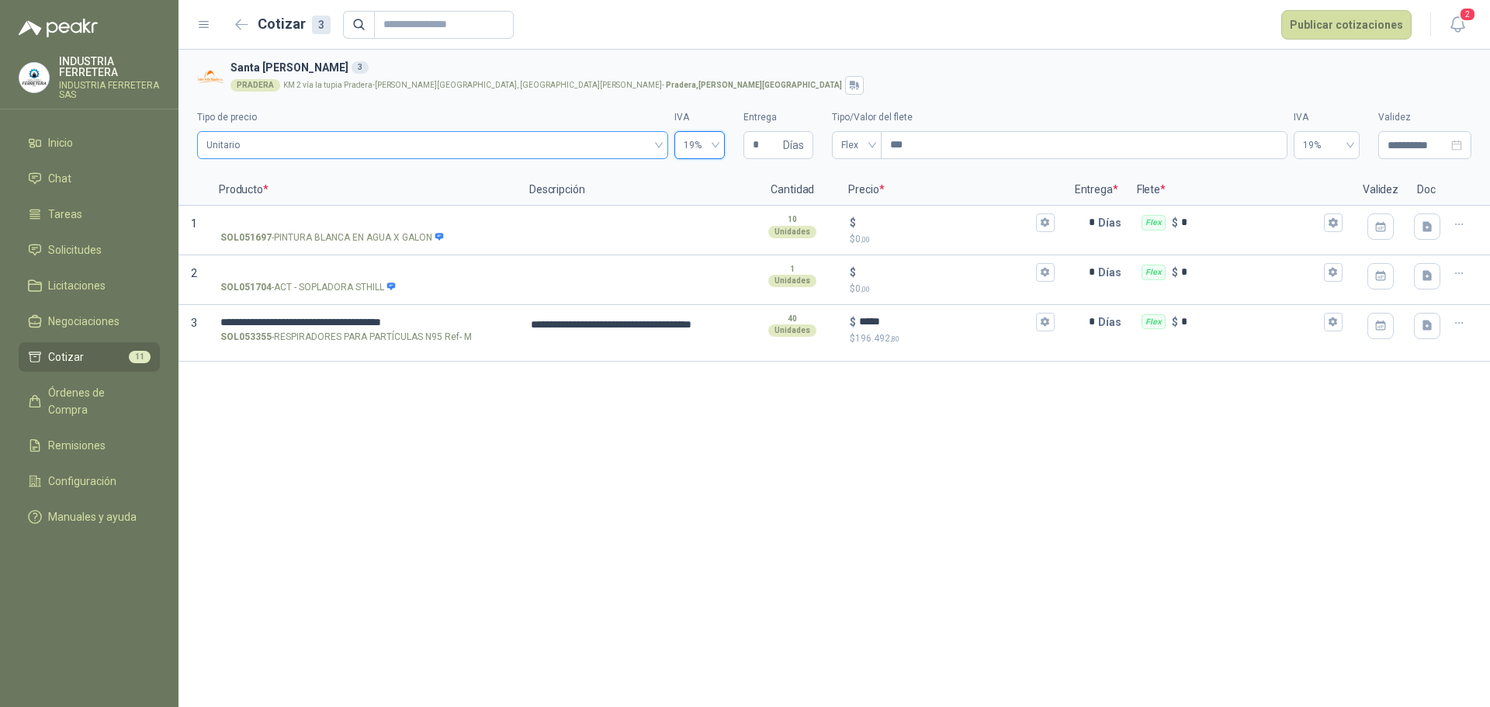
click at [539, 138] on span "Unitario" at bounding box center [432, 144] width 452 height 23
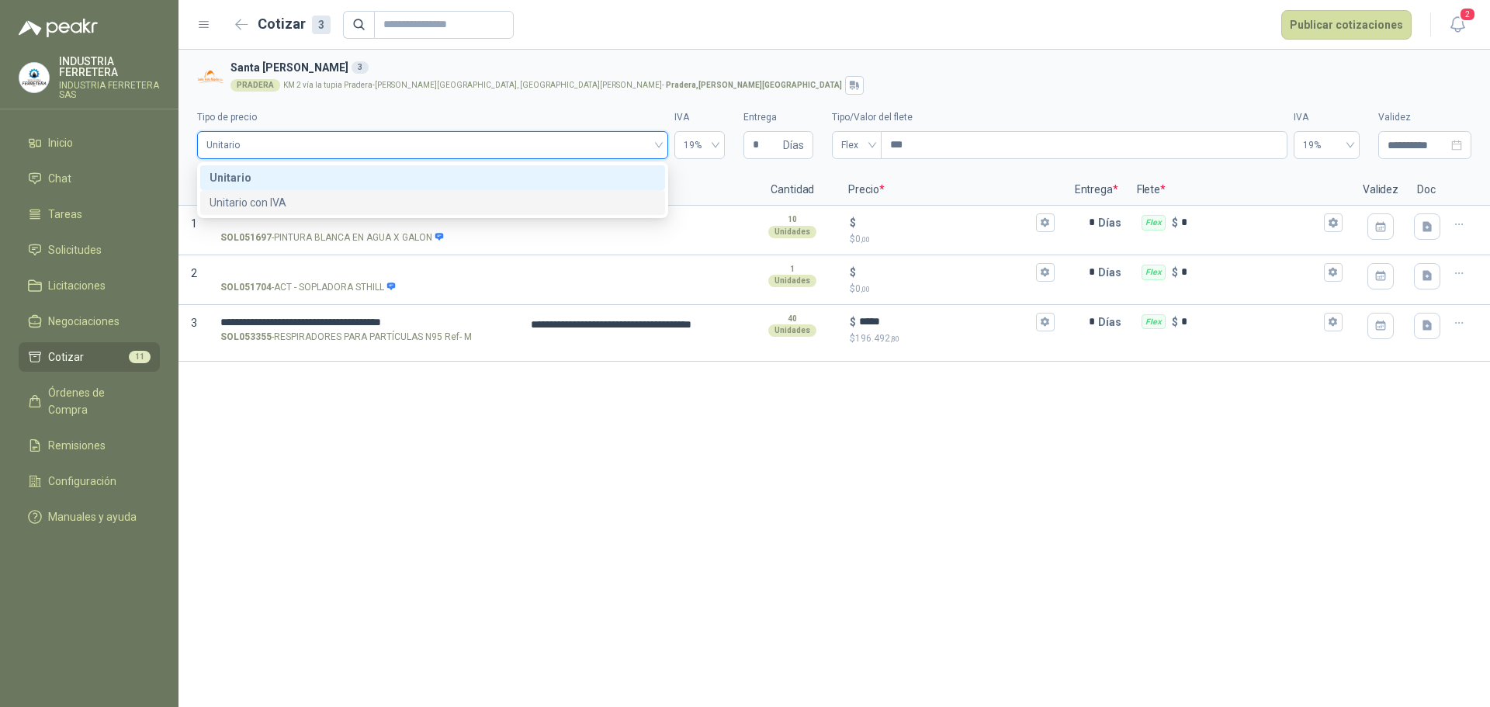
click at [871, 463] on div "**********" at bounding box center [835, 378] width 1312 height 657
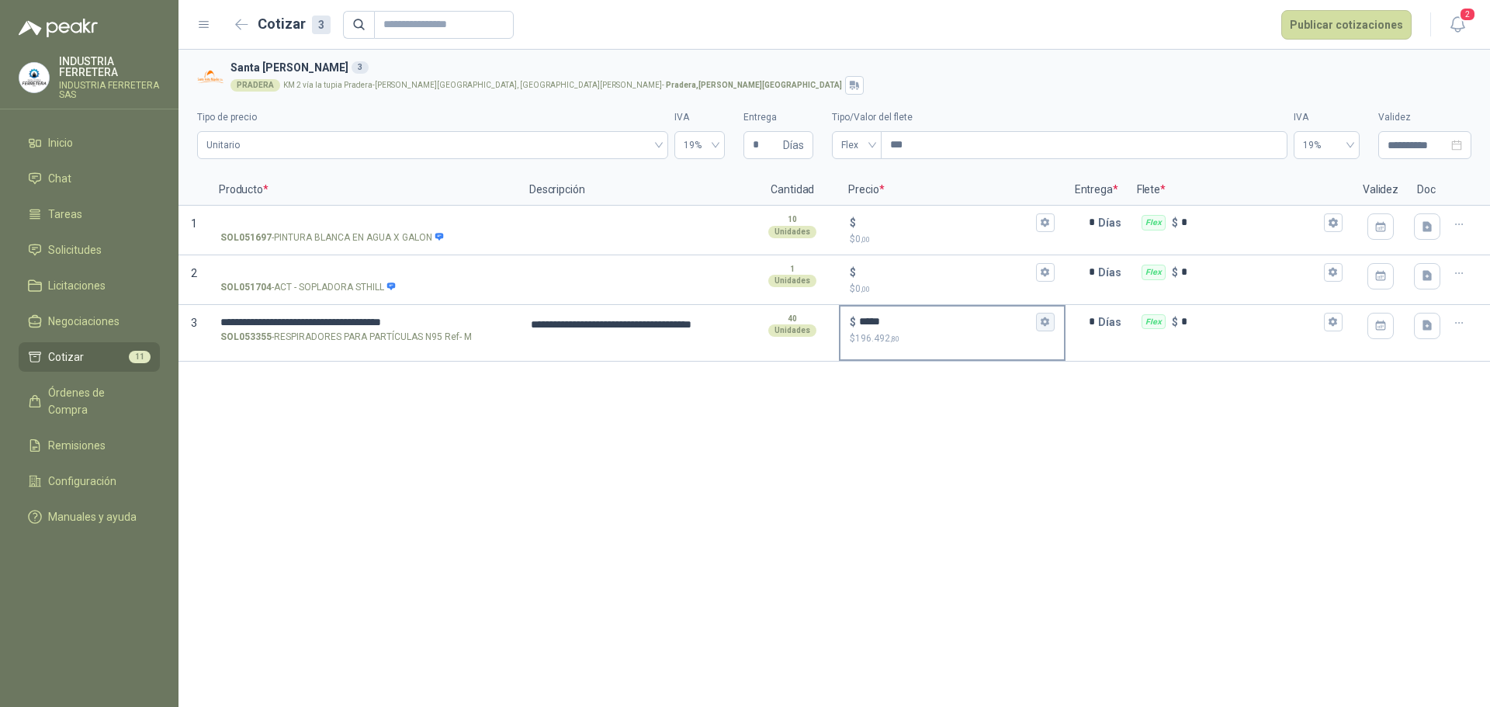
click at [1049, 321] on icon "button" at bounding box center [1045, 322] width 10 height 10
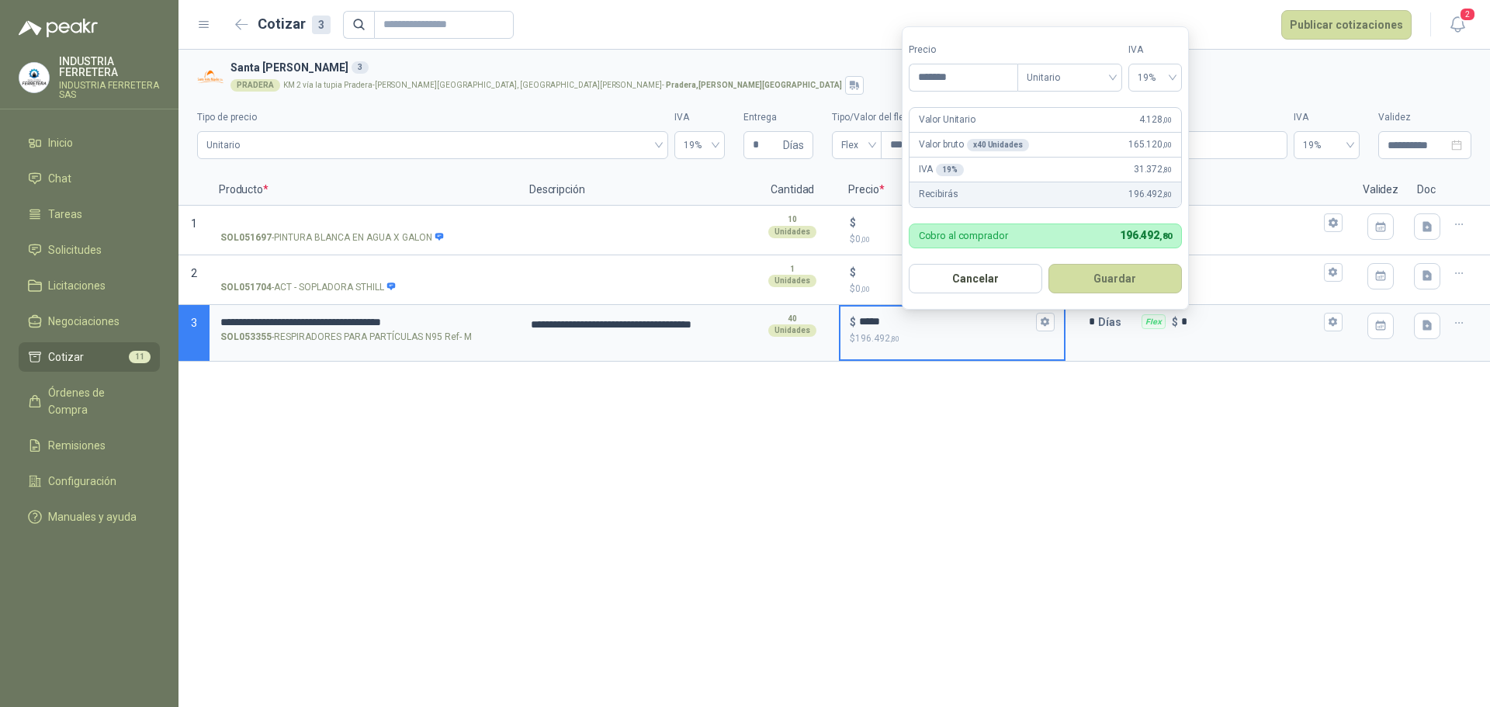
click at [1068, 400] on div "**********" at bounding box center [835, 378] width 1312 height 657
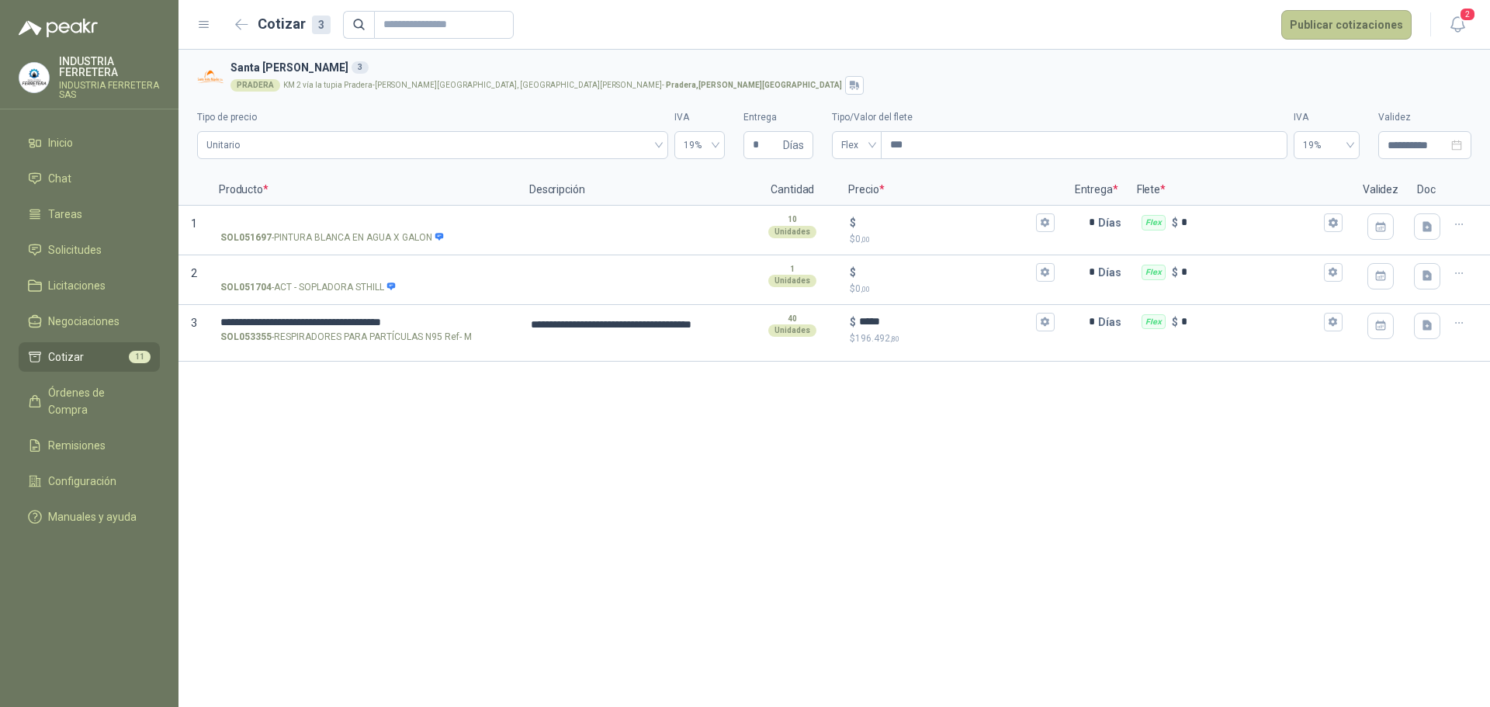
click at [1389, 30] on button "Publicar cotizaciones" at bounding box center [1346, 24] width 130 height 29
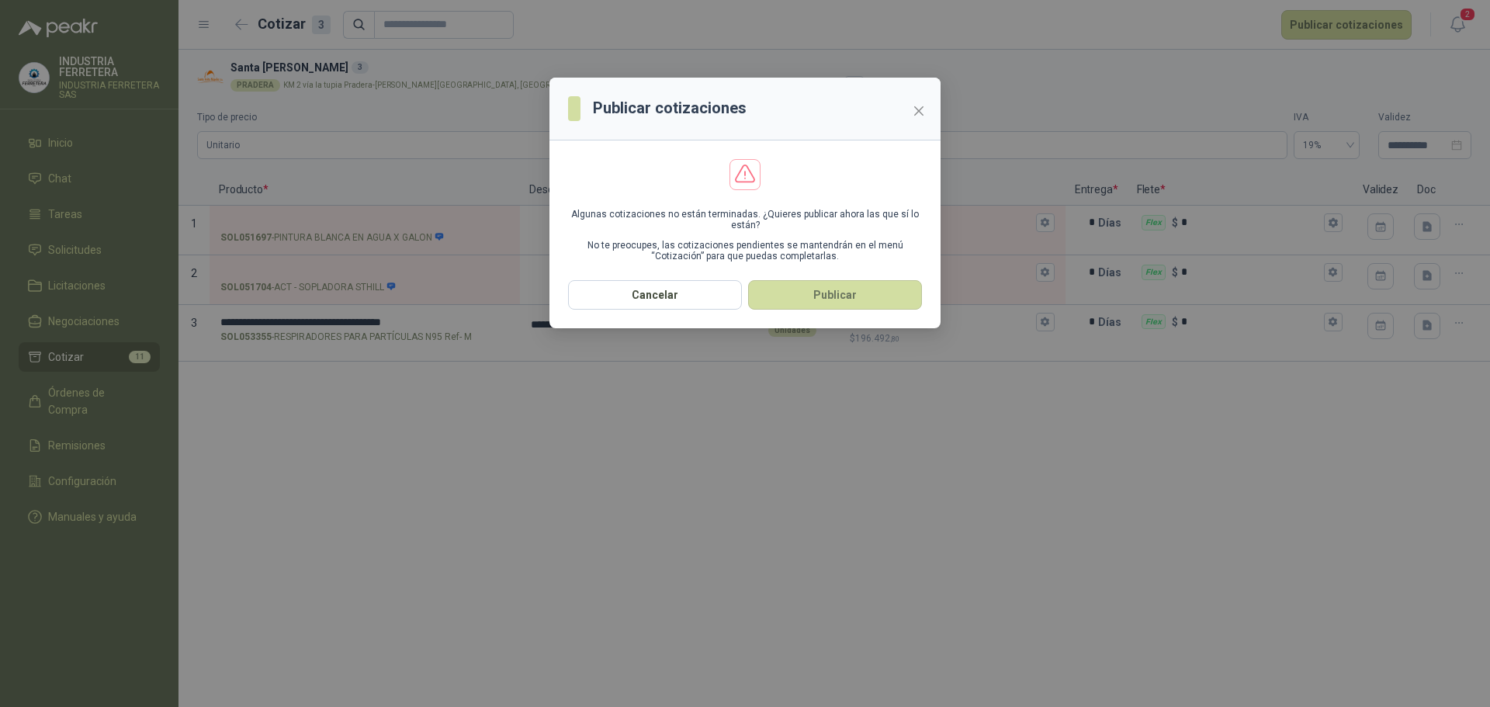
click at [805, 295] on button "Publicar" at bounding box center [835, 294] width 174 height 29
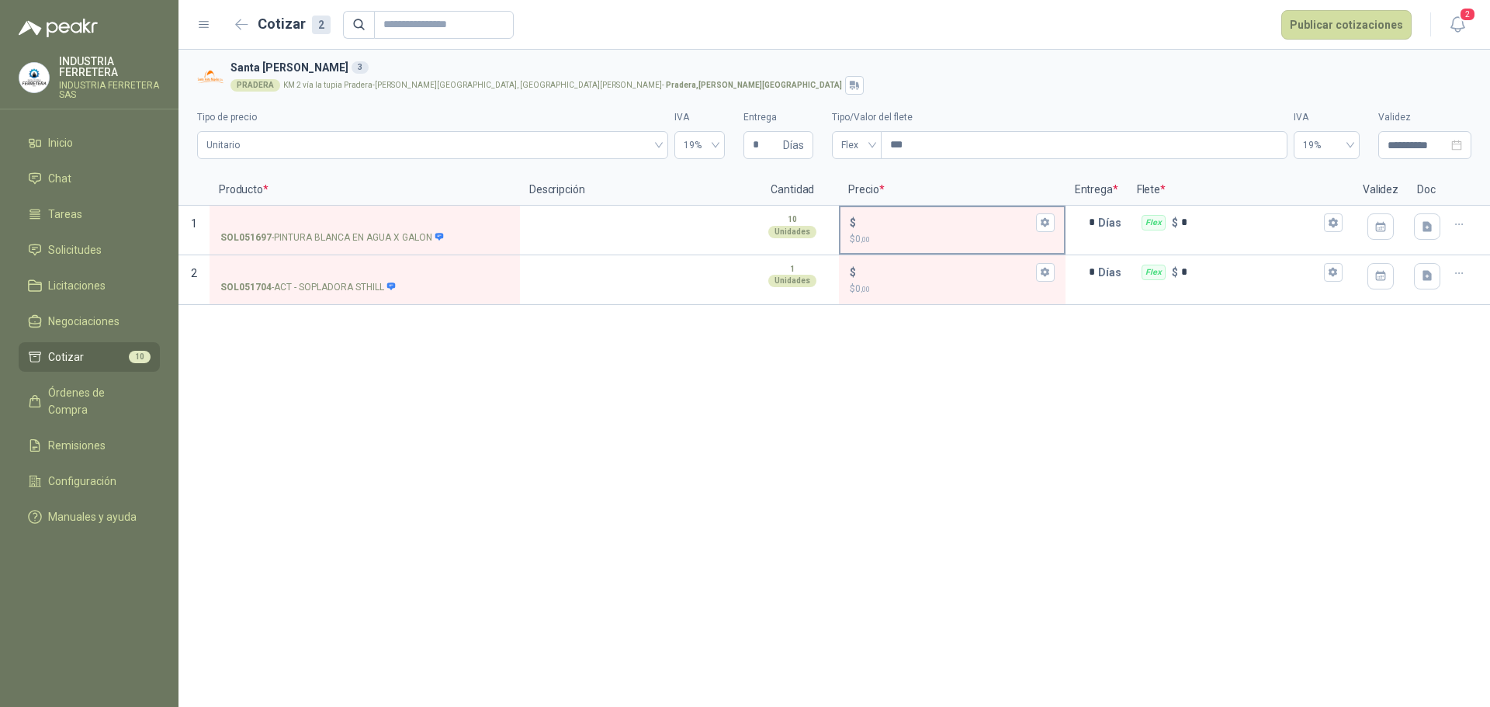
click at [915, 217] on input "$ $ 0 ,00" at bounding box center [945, 223] width 173 height 12
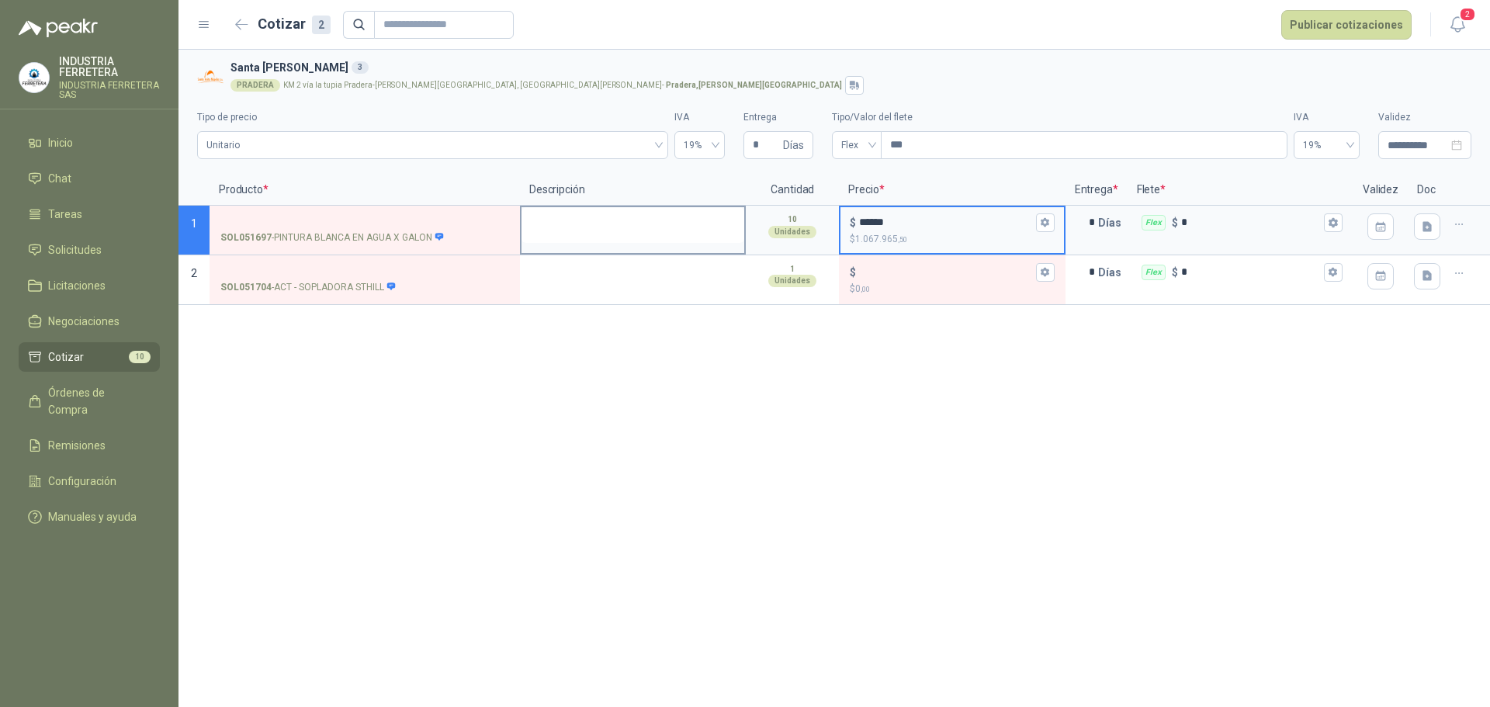
type input "******"
click at [692, 207] on textarea at bounding box center [633, 225] width 223 height 36
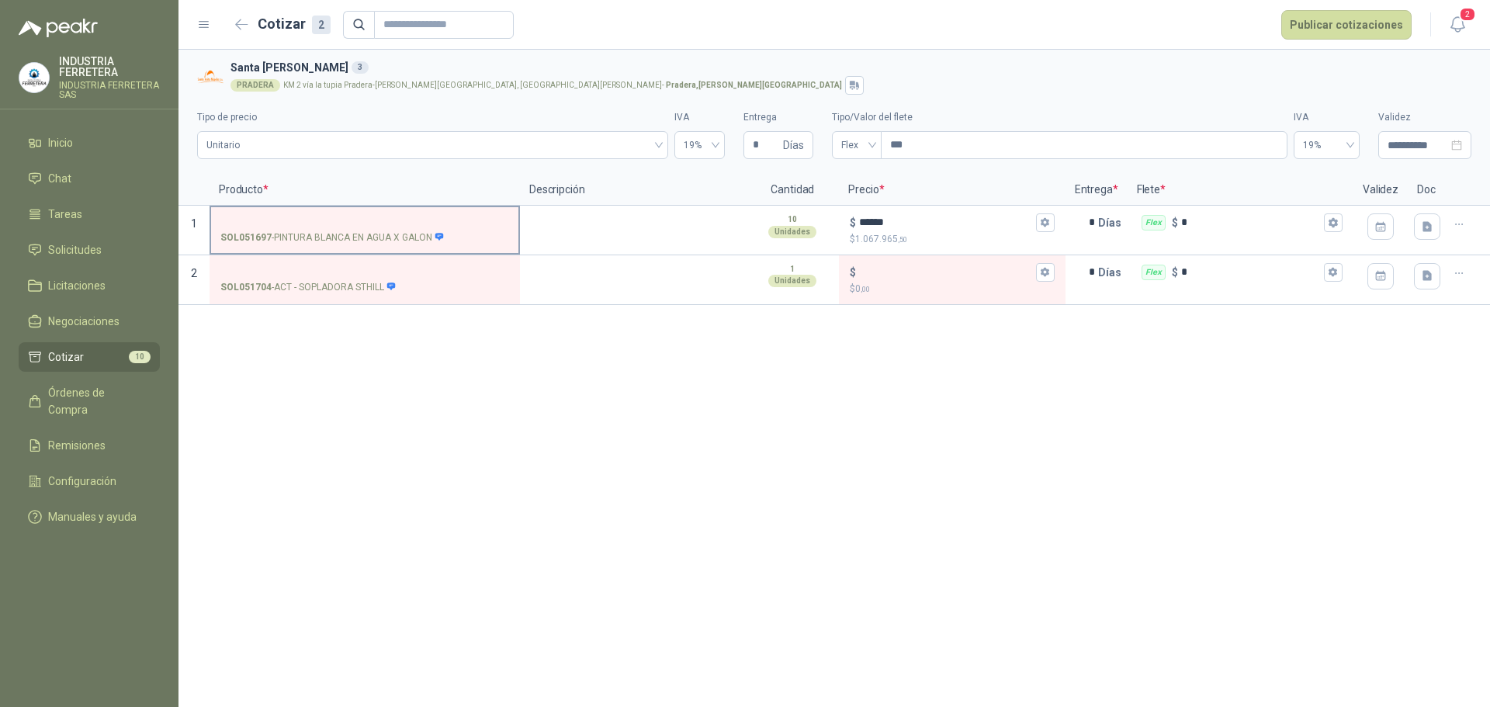
click at [393, 237] on p "SOL051697 - PINTURA BLANCA EN AGUA X GALON" at bounding box center [332, 238] width 224 height 15
click at [393, 229] on input "SOL051697 - PINTURA BLANCA EN AGUA X GALON" at bounding box center [364, 223] width 289 height 12
click at [393, 237] on p "SOL051697 - PINTURA BLANCA EN AGUA X GALON" at bounding box center [332, 238] width 224 height 15
click at [393, 229] on input "SOL051697 - PINTURA BLANCA EN AGUA X GALON" at bounding box center [364, 223] width 289 height 12
click at [393, 237] on p "SOL051697 - PINTURA BLANCA EN AGUA X GALON" at bounding box center [332, 238] width 224 height 15
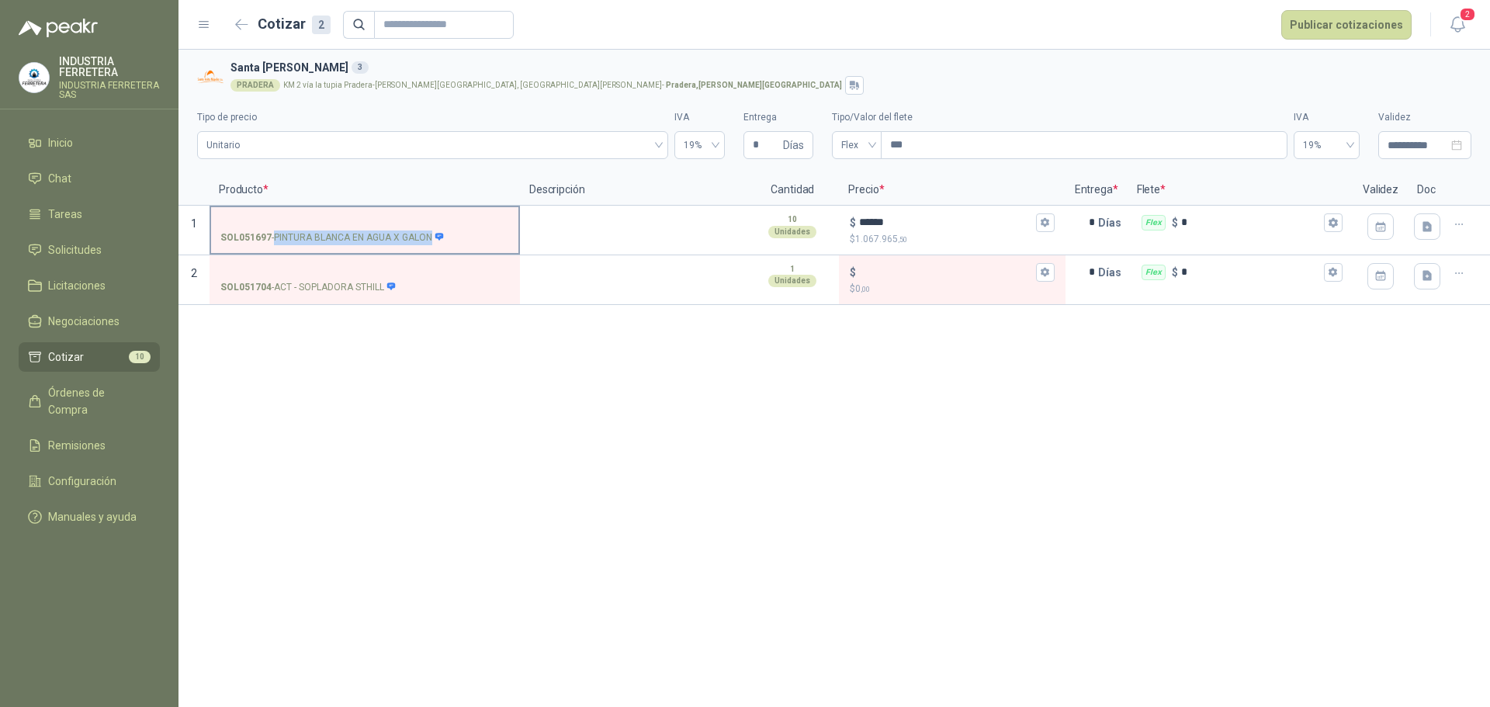
click at [393, 229] on input "SOL051697 - PINTURA BLANCA EN AGUA X GALON" at bounding box center [364, 223] width 289 height 12
copy p "- PINTURA BLANCA EN AGUA X GALON"
click at [378, 208] on label "SOL051697 - PINTURA BLANCA EN AGUA X GALON" at bounding box center [364, 229] width 307 height 44
click at [378, 217] on input "SOL051697 - PINTURA BLANCA EN AGUA X GALON" at bounding box center [364, 223] width 289 height 12
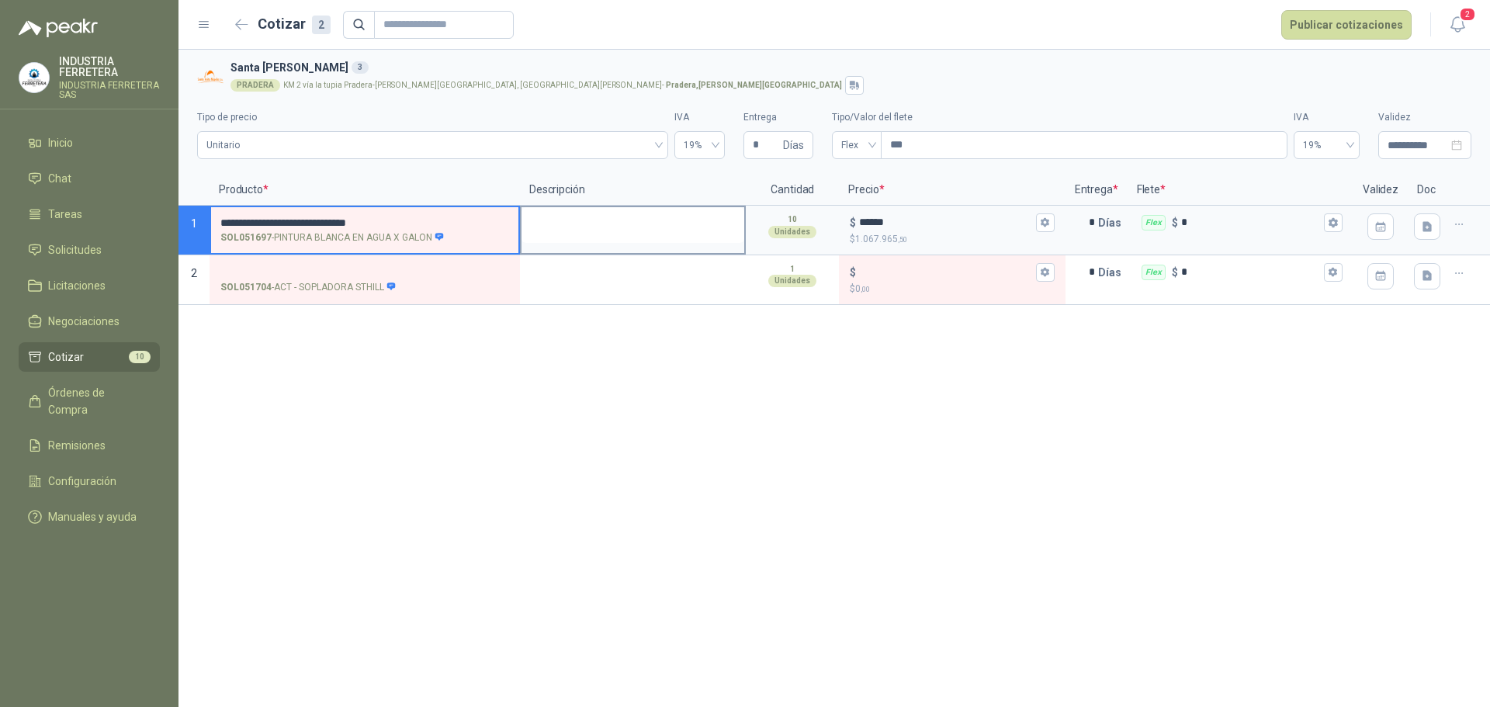
click at [636, 223] on textarea at bounding box center [633, 225] width 223 height 36
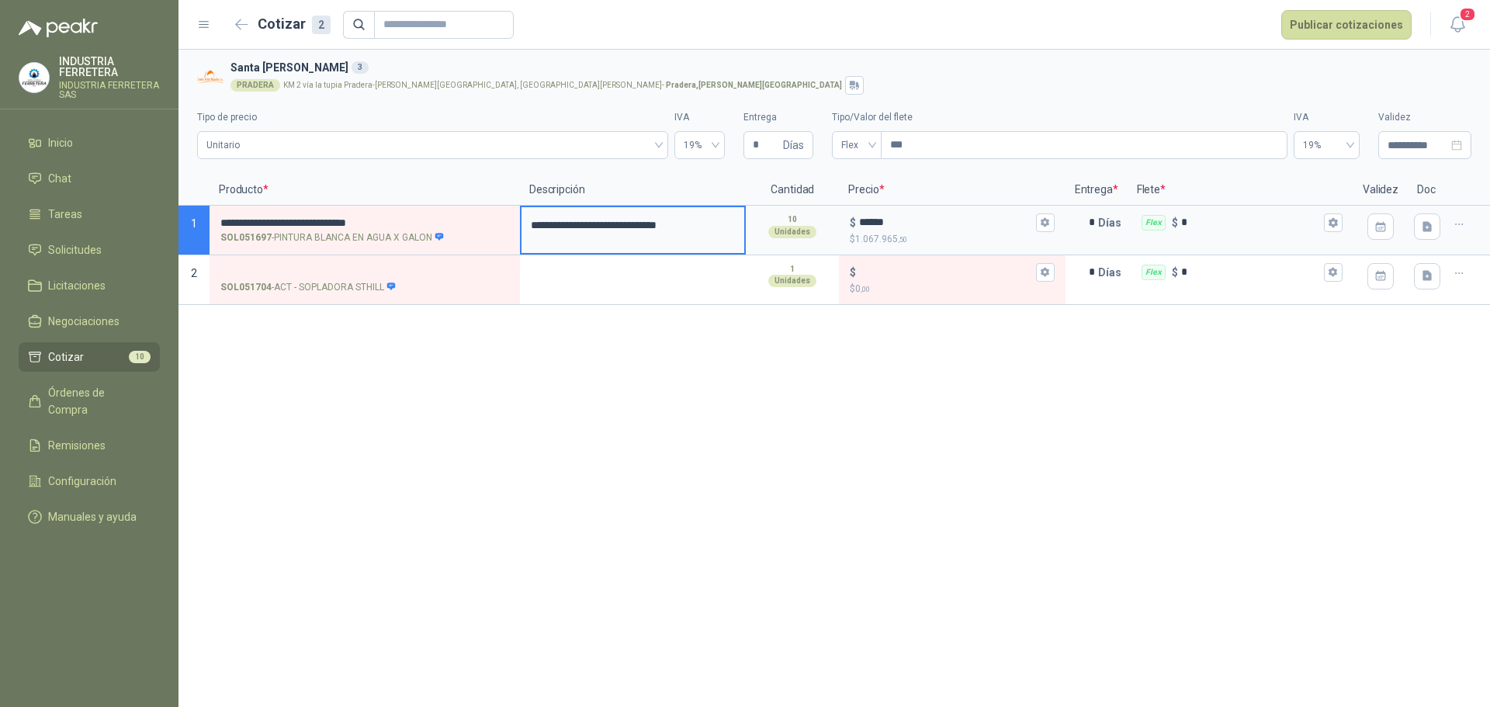
click at [1326, 31] on button "Publicar cotizaciones" at bounding box center [1346, 24] width 130 height 29
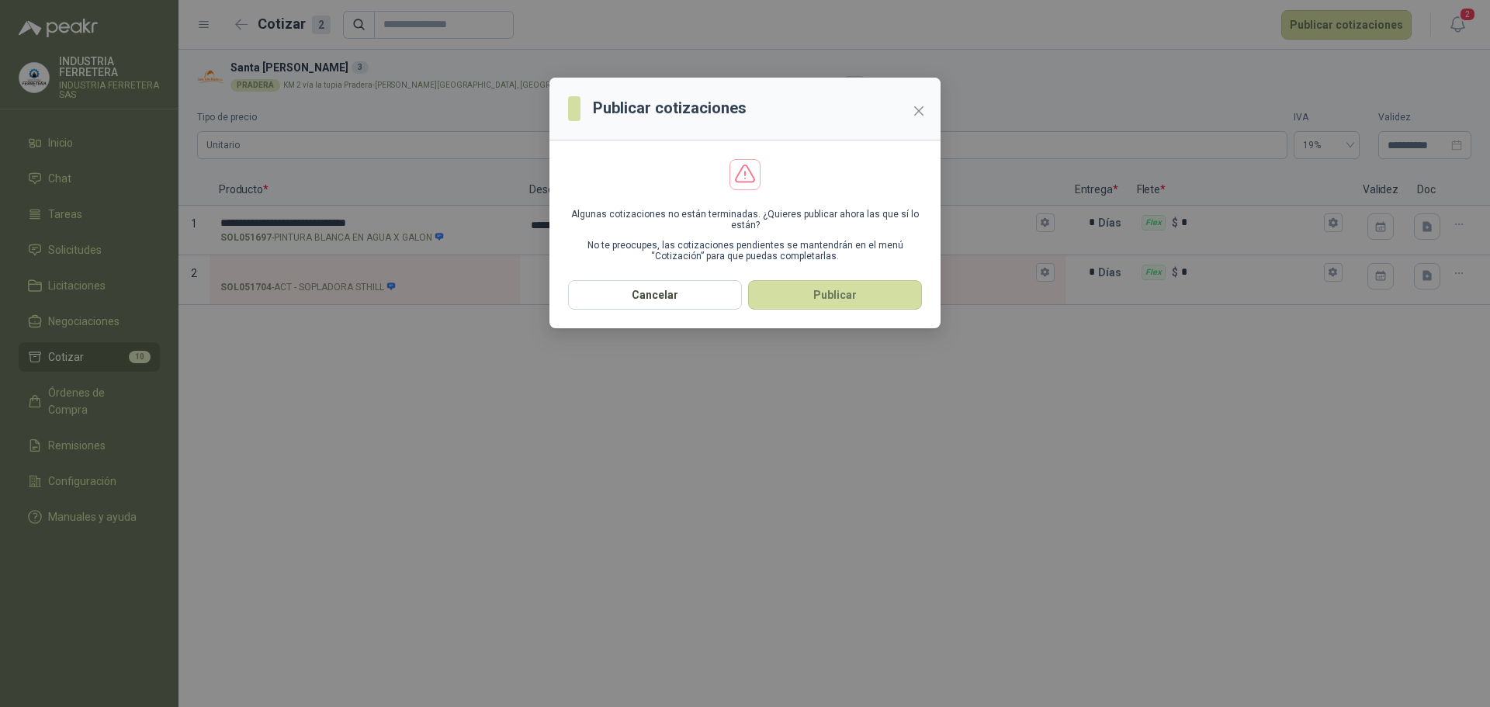
click at [820, 311] on div "Cancelar Publicar" at bounding box center [744, 304] width 391 height 48
click at [821, 286] on button "Publicar" at bounding box center [835, 294] width 174 height 29
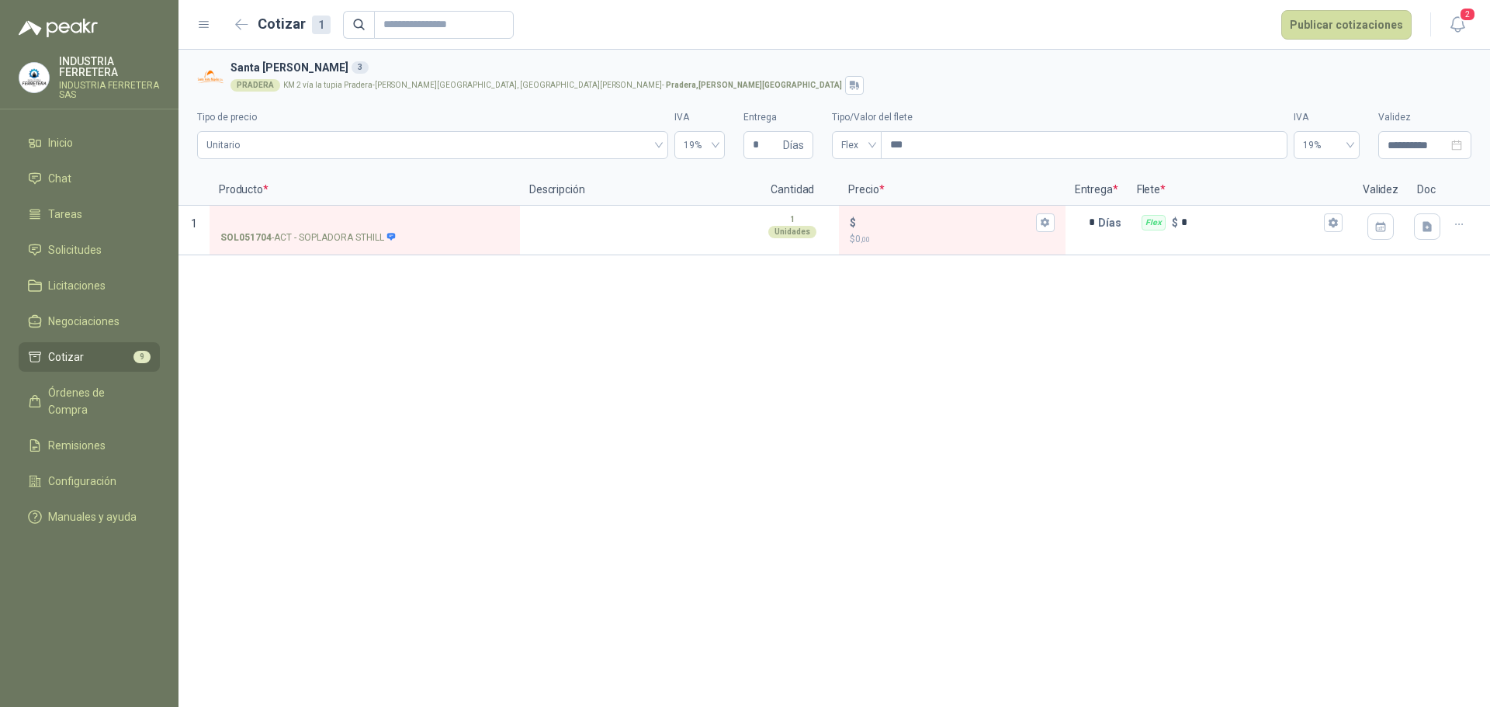
click at [92, 357] on li "Cotizar 9" at bounding box center [89, 356] width 123 height 17
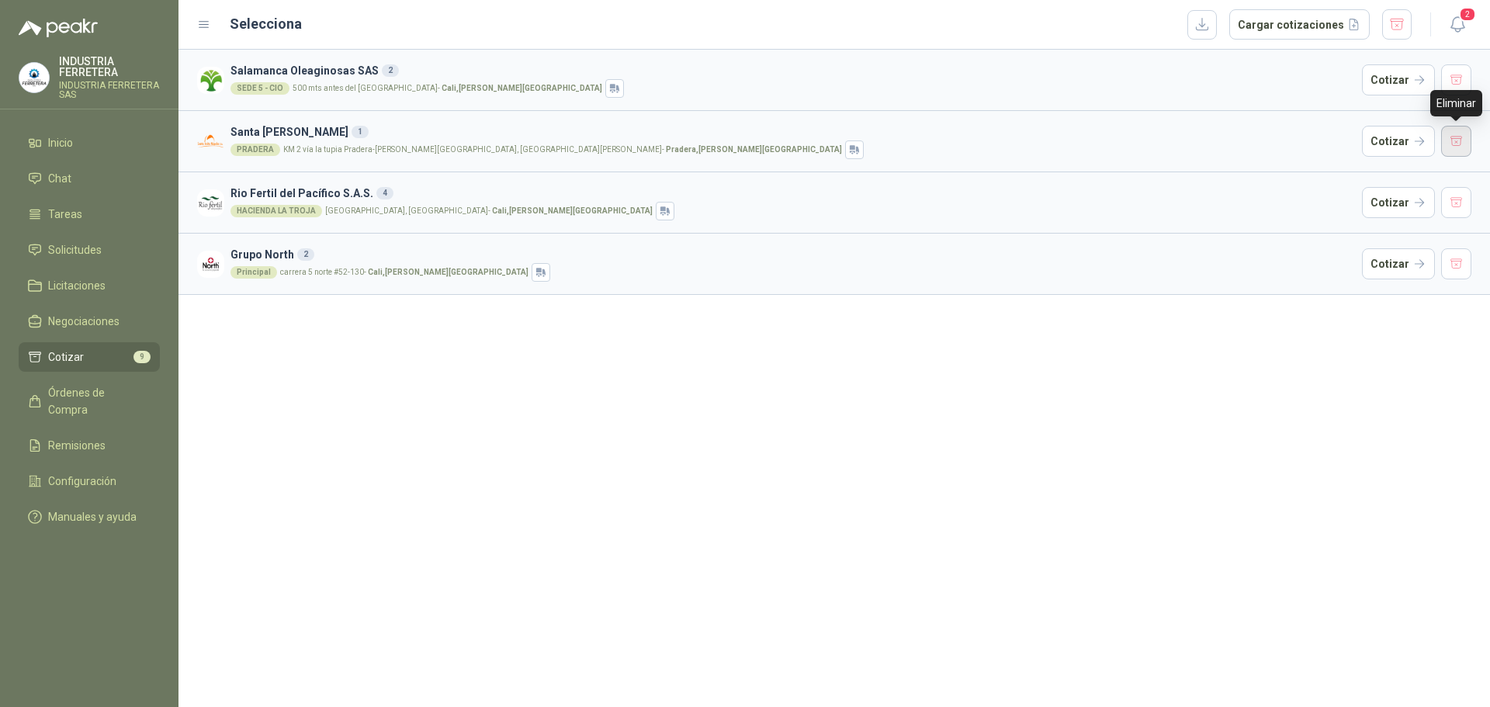
click at [1465, 145] on button "button" at bounding box center [1456, 141] width 31 height 31
